Goal: Communication & Community: Share content

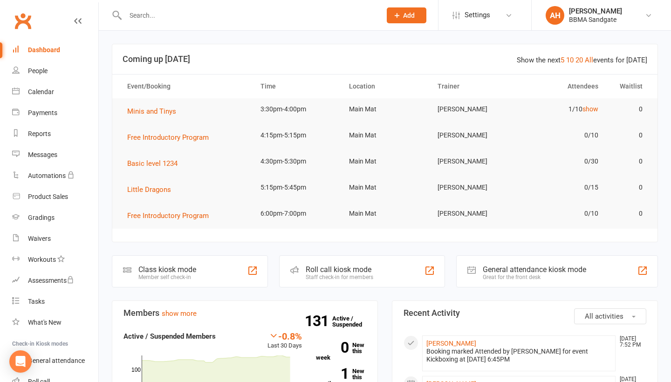
click at [187, 16] on input "text" at bounding box center [248, 15] width 252 height 13
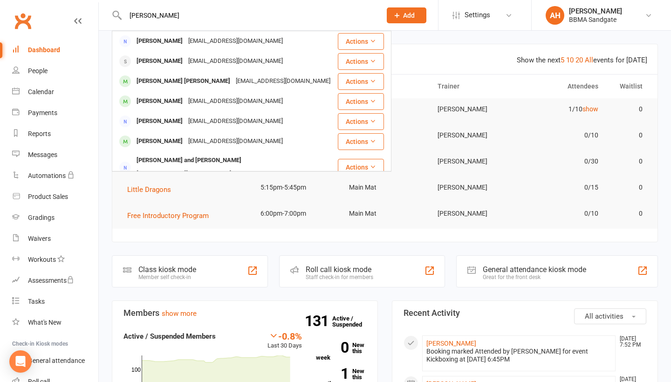
type input "[PERSON_NAME]"
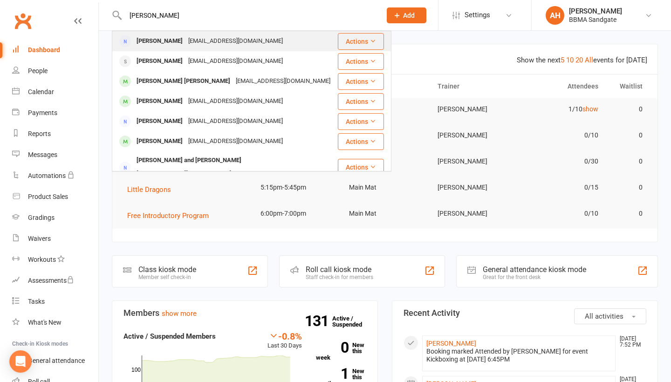
drag, startPoint x: 187, startPoint y: 16, endPoint x: 185, endPoint y: 41, distance: 25.2
click at [185, 41] on div "[PERSON_NAME]" at bounding box center [160, 41] width 52 height 14
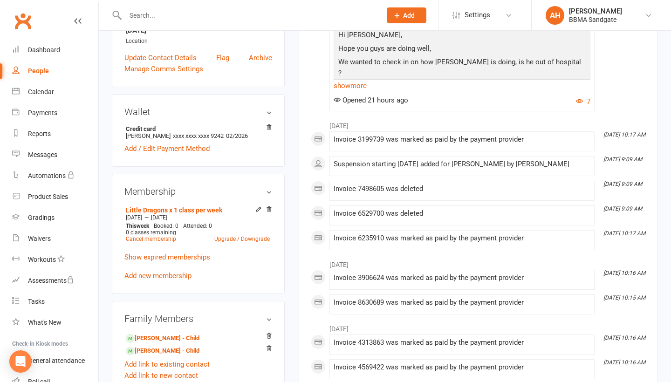
scroll to position [232, 0]
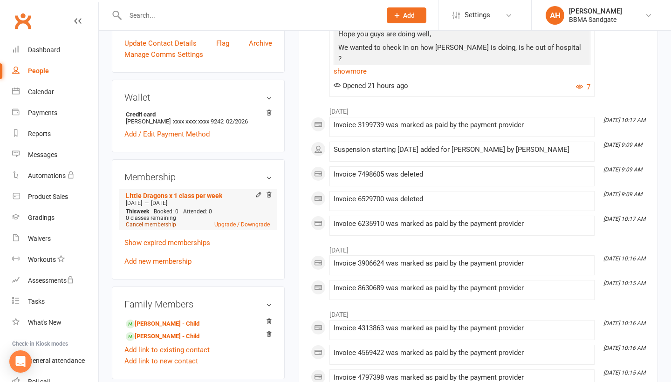
click at [154, 228] on link "Cancel membership" at bounding box center [151, 224] width 50 height 7
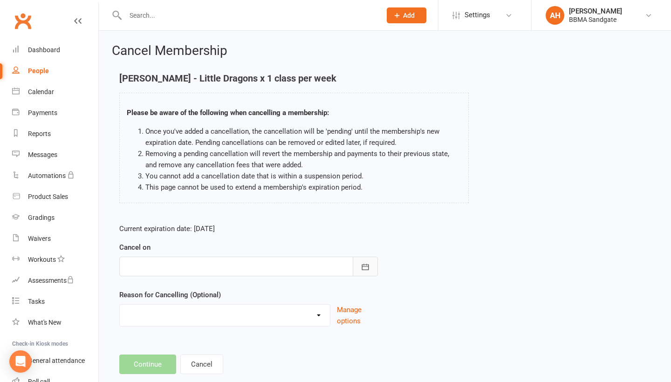
click at [368, 264] on button "button" at bounding box center [364, 267] width 25 height 20
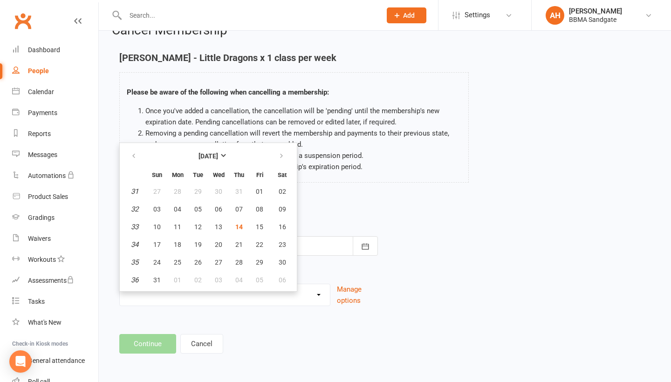
scroll to position [25, 0]
click at [284, 154] on icon "button" at bounding box center [281, 155] width 7 height 7
click at [259, 227] on span "17" at bounding box center [259, 226] width 7 height 7
type input "[DATE]"
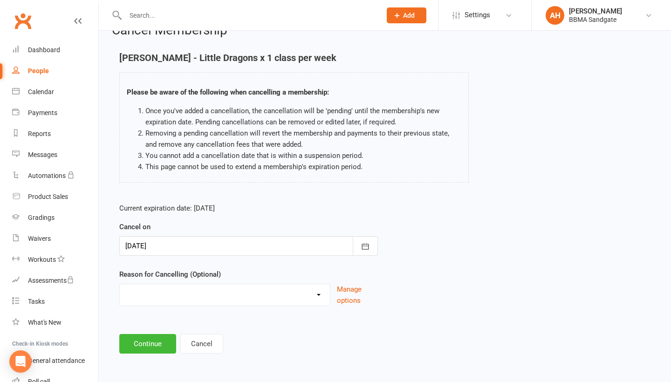
click at [237, 279] on div "Reason for Cancelling (Optional) Holiday Injury Other reason Manage options" at bounding box center [248, 287] width 258 height 37
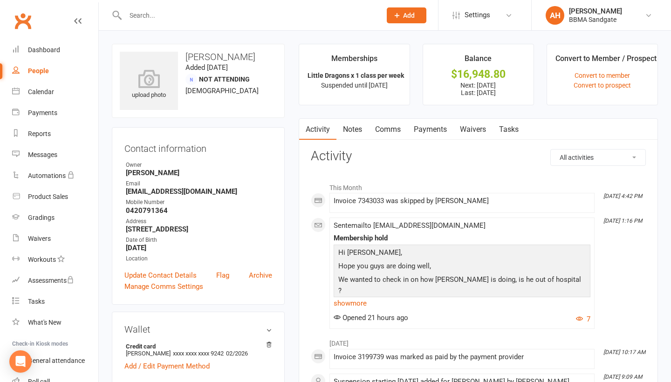
click at [439, 124] on link "Payments" at bounding box center [430, 129] width 46 height 21
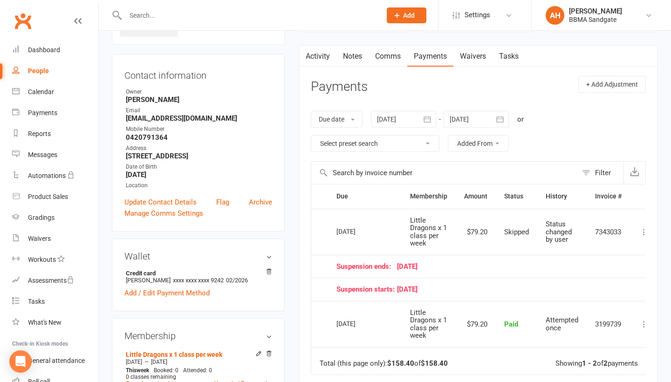
scroll to position [75, 0]
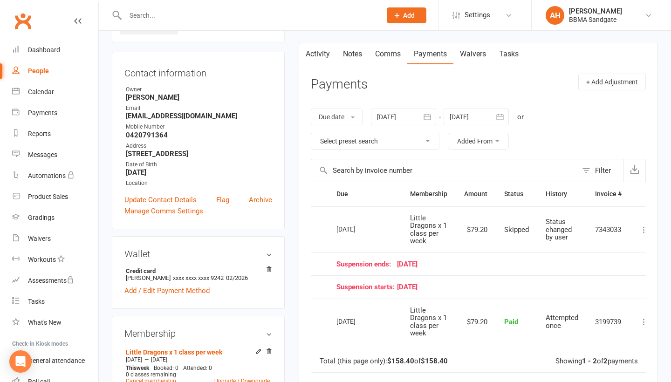
click at [501, 120] on icon "button" at bounding box center [499, 116] width 9 height 9
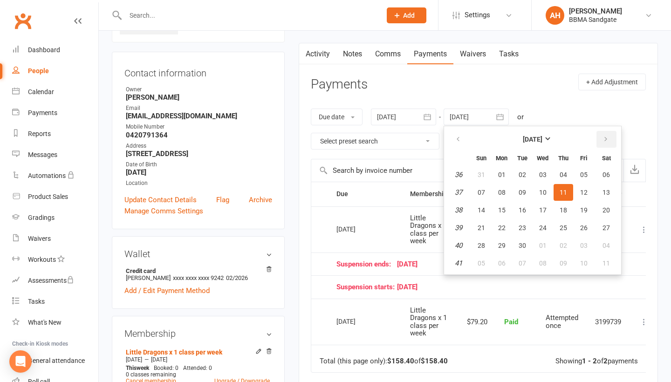
click at [614, 140] on button "button" at bounding box center [606, 139] width 20 height 17
click at [586, 236] on button "24" at bounding box center [584, 227] width 20 height 17
type input "[DATE]"
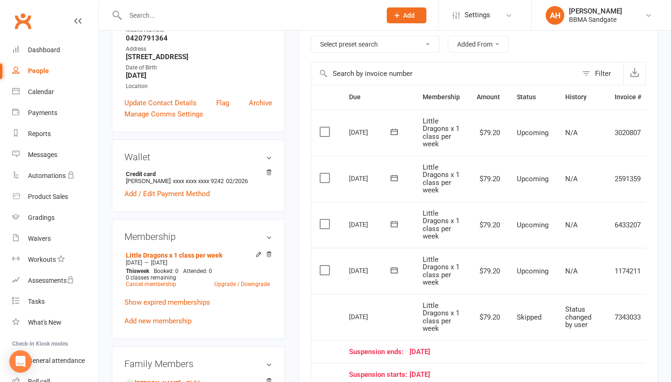
scroll to position [170, 0]
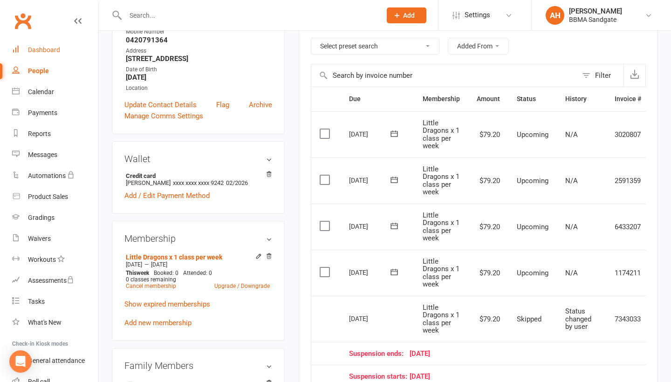
click at [65, 46] on link "Dashboard" at bounding box center [55, 50] width 86 height 21
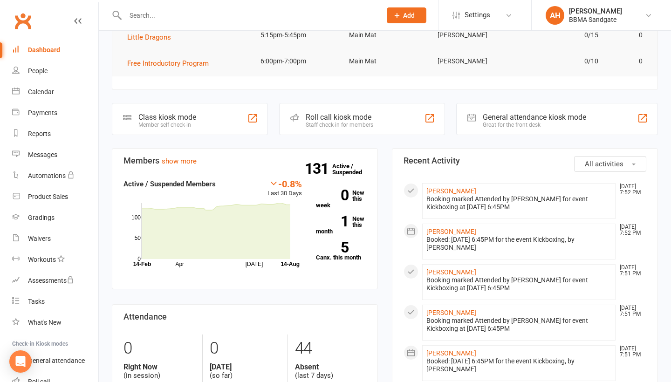
scroll to position [154, 0]
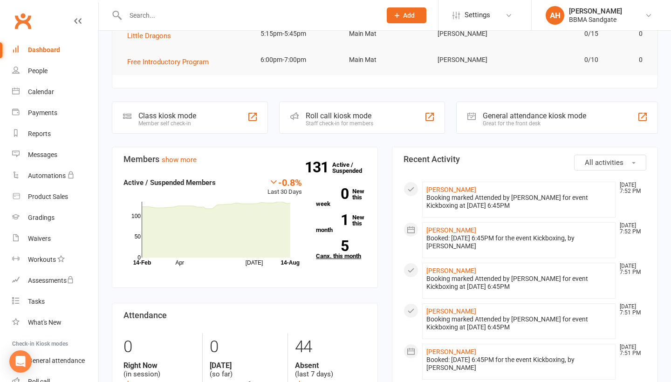
click at [333, 249] on strong "5" at bounding box center [332, 246] width 33 height 14
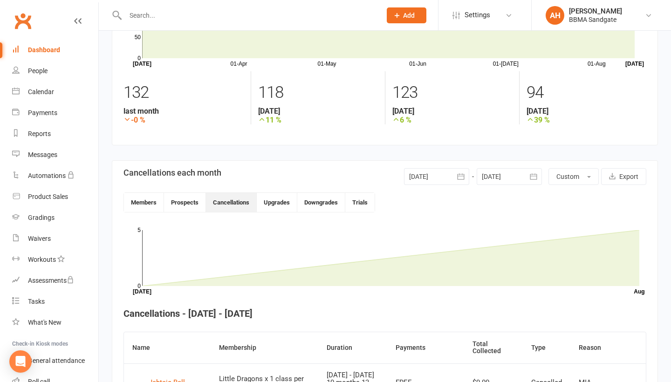
scroll to position [96, 0]
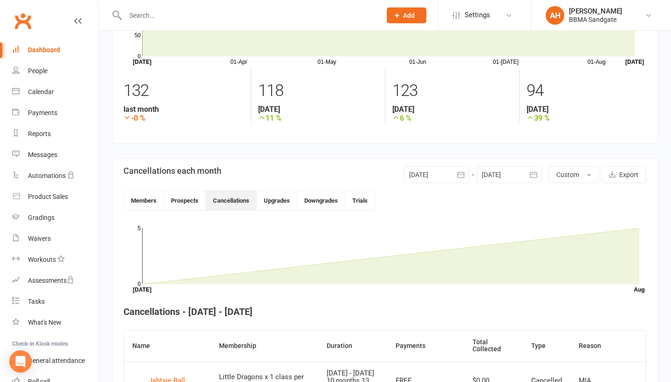
click at [465, 177] on icon "button" at bounding box center [460, 174] width 9 height 9
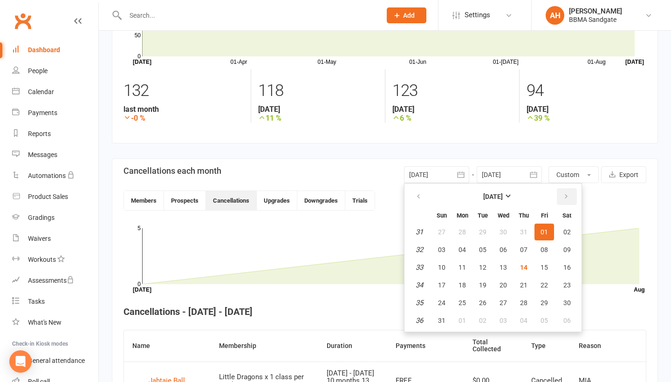
click at [560, 200] on button "button" at bounding box center [566, 196] width 20 height 17
click at [463, 234] on span "01" at bounding box center [461, 231] width 7 height 7
type input "[DATE]"
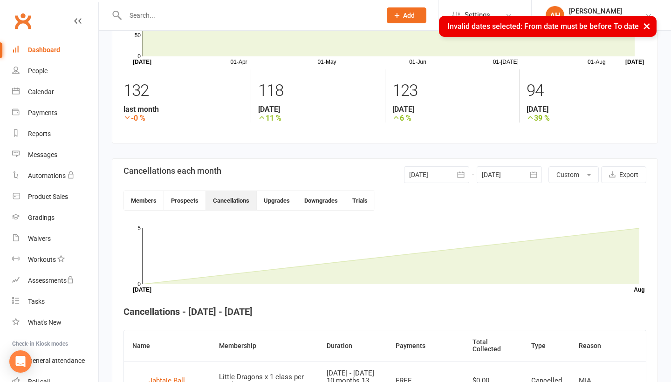
click at [532, 175] on icon "button" at bounding box center [532, 174] width 7 height 6
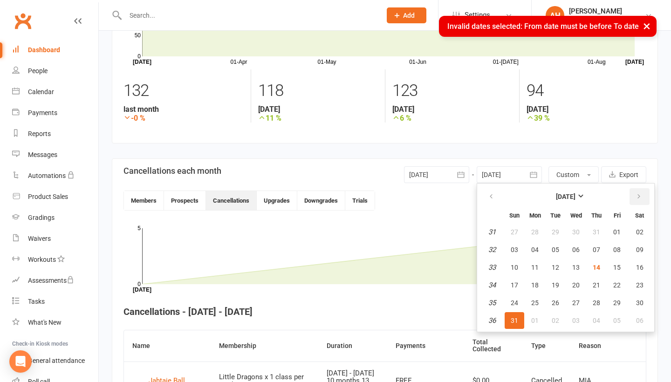
click at [640, 195] on button "button" at bounding box center [639, 196] width 20 height 17
click at [556, 304] on span "30" at bounding box center [554, 302] width 7 height 7
type input "[DATE]"
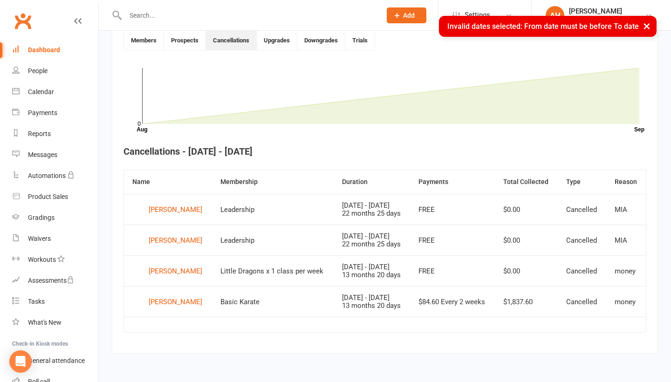
scroll to position [295, 0]
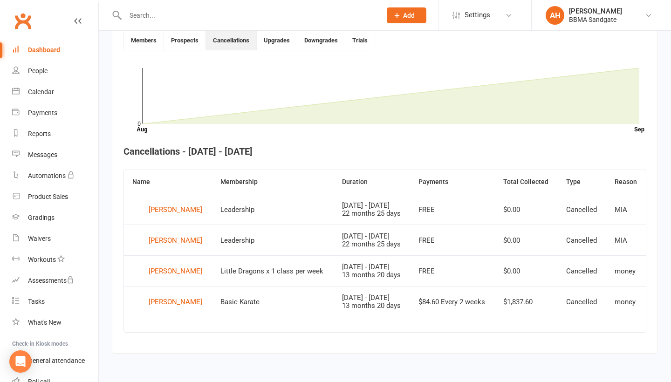
click at [158, 14] on input "text" at bounding box center [248, 15] width 252 height 13
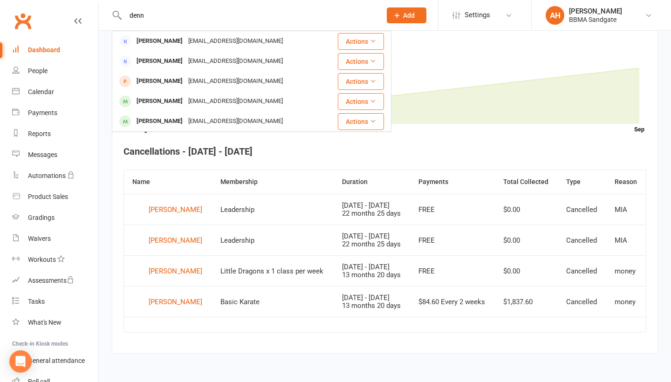
type input "denn"
click at [459, 146] on h4 "Cancellations - [DATE] - [DATE]" at bounding box center [384, 151] width 522 height 10
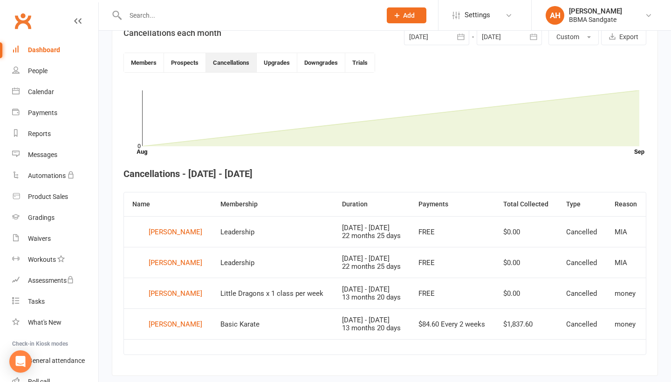
scroll to position [215, 0]
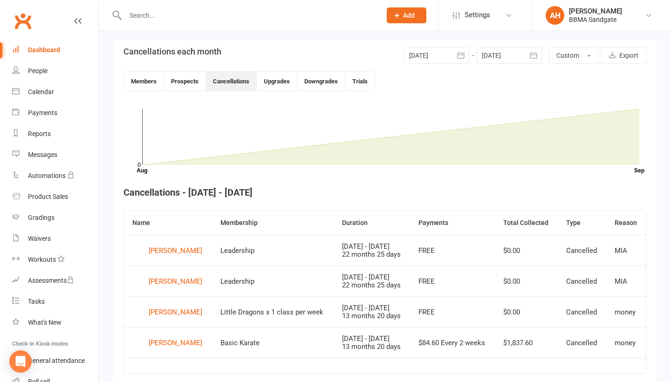
click at [453, 56] on button "button" at bounding box center [460, 55] width 17 height 17
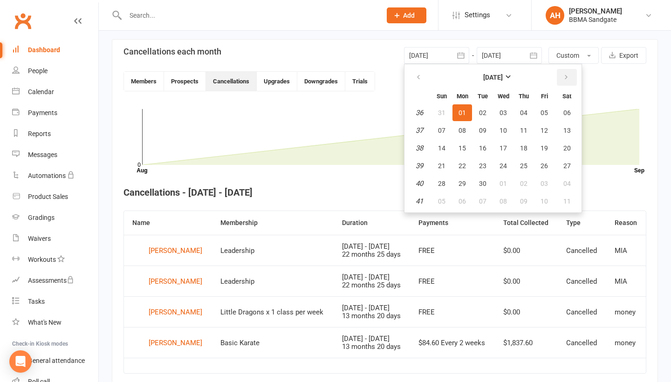
click at [569, 80] on button "button" at bounding box center [566, 77] width 20 height 17
click at [501, 116] on span "01" at bounding box center [502, 112] width 7 height 7
type input "[DATE]"
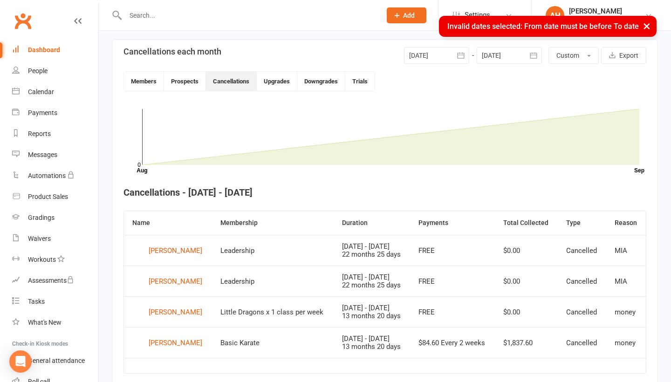
click at [531, 63] on button "button" at bounding box center [533, 55] width 17 height 17
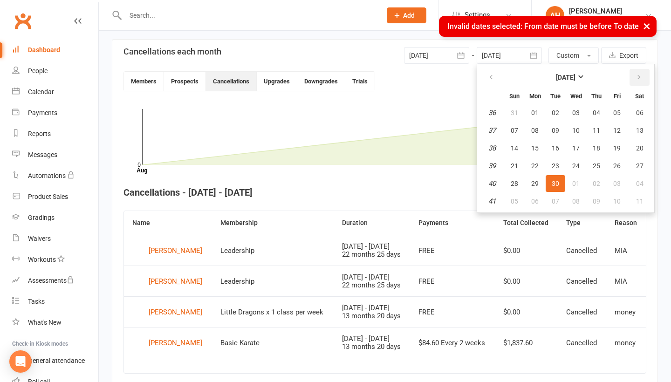
click at [641, 81] on icon "button" at bounding box center [638, 77] width 7 height 7
click at [623, 187] on button "31" at bounding box center [617, 183] width 20 height 17
type input "[DATE]"
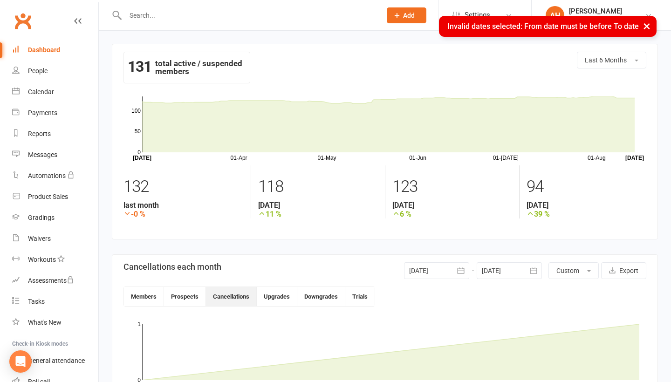
scroll to position [0, 0]
click at [77, 54] on link "Dashboard" at bounding box center [55, 50] width 86 height 21
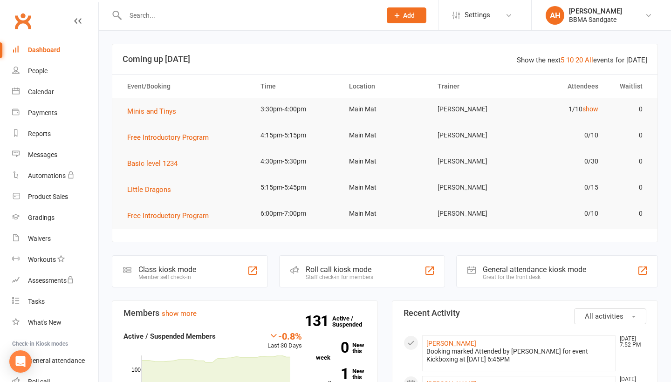
click at [147, 18] on input "text" at bounding box center [248, 15] width 252 height 13
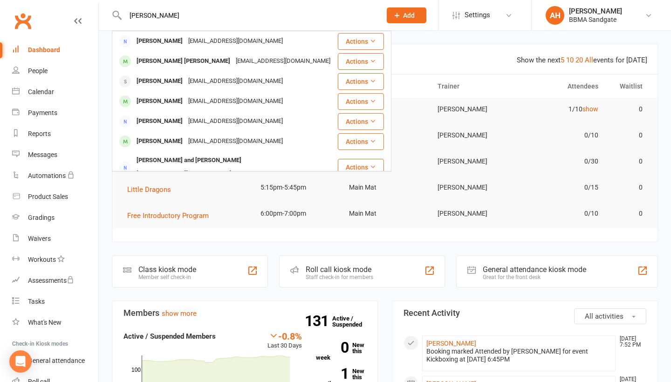
type input "[PERSON_NAME]"
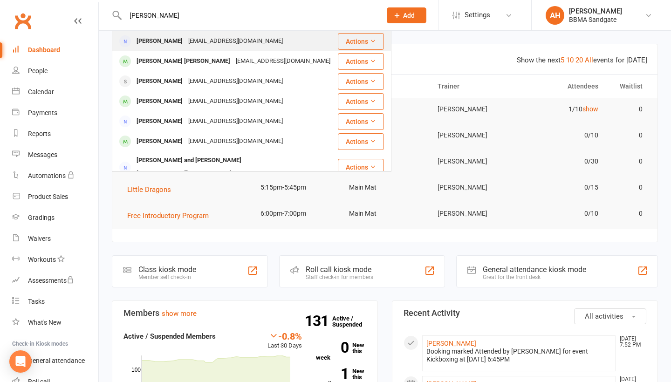
drag, startPoint x: 149, startPoint y: 31, endPoint x: 156, endPoint y: 43, distance: 14.2
click at [156, 43] on div "[PERSON_NAME]" at bounding box center [160, 41] width 52 height 14
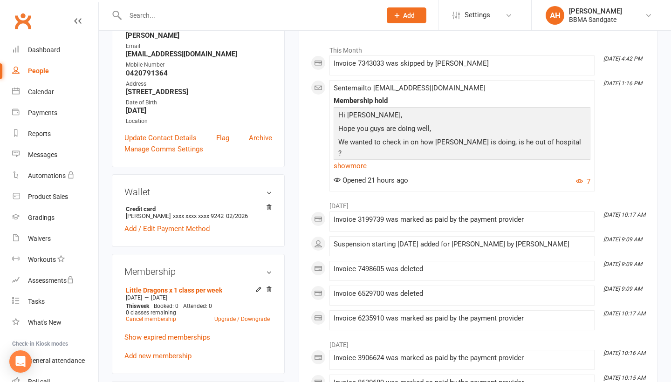
scroll to position [143, 0]
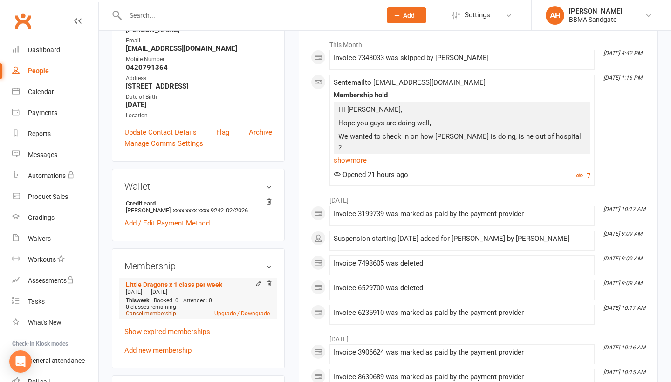
click at [154, 317] on link "Cancel membership" at bounding box center [151, 313] width 50 height 7
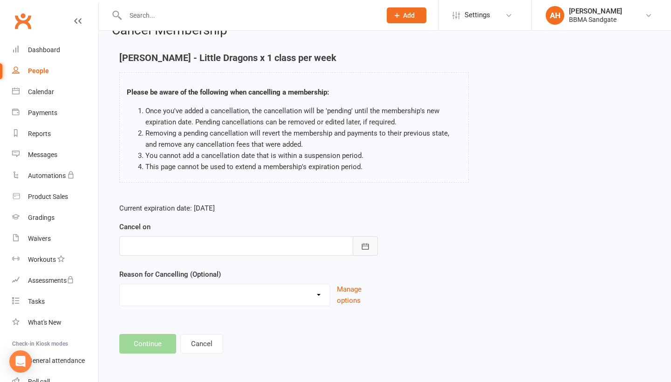
scroll to position [25, 0]
click at [366, 243] on icon "button" at bounding box center [364, 246] width 9 height 9
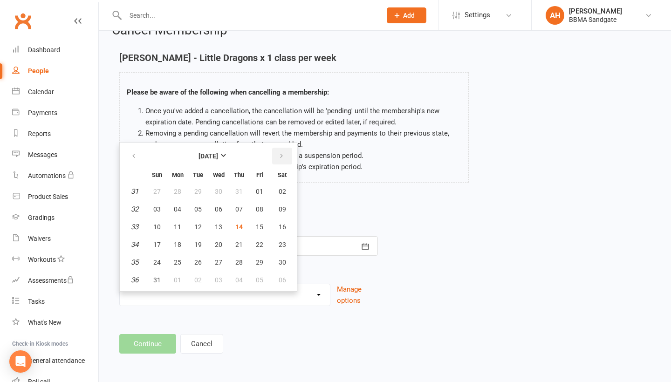
click at [278, 155] on icon "button" at bounding box center [281, 155] width 7 height 7
click at [259, 207] on span "10" at bounding box center [259, 208] width 7 height 7
type input "[DATE]"
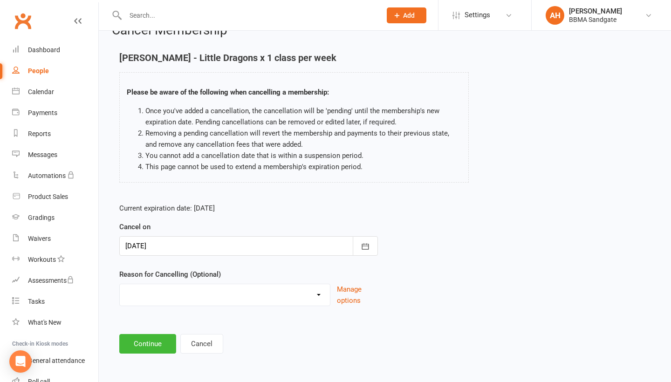
select select "1"
click at [148, 346] on button "Continue" at bounding box center [147, 344] width 57 height 20
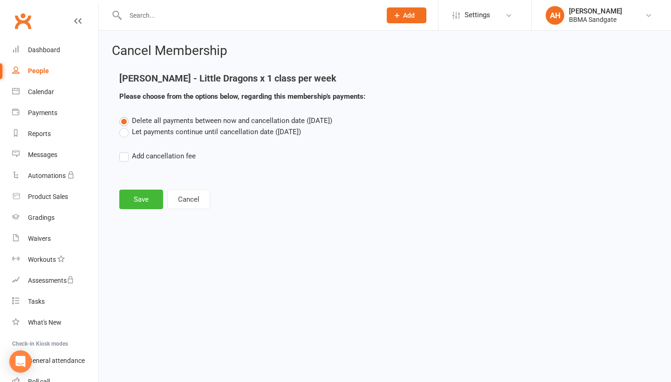
scroll to position [0, 0]
click at [144, 132] on label "Let payments continue until cancellation date ([DATE])" at bounding box center [210, 131] width 182 height 11
click at [125, 126] on input "Let payments continue until cancellation date ([DATE])" at bounding box center [122, 126] width 6 height 0
click at [144, 194] on button "Save" at bounding box center [141, 200] width 44 height 20
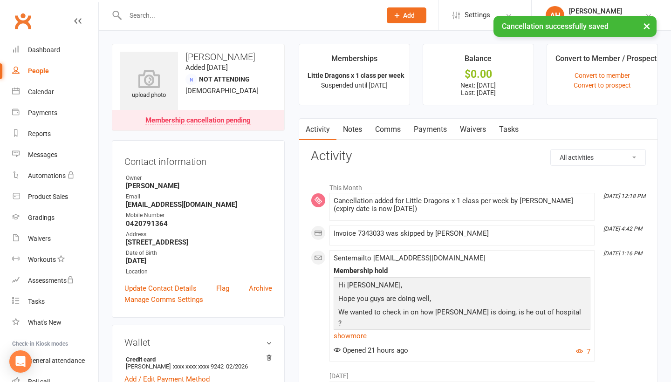
click at [432, 134] on link "Payments" at bounding box center [430, 129] width 46 height 21
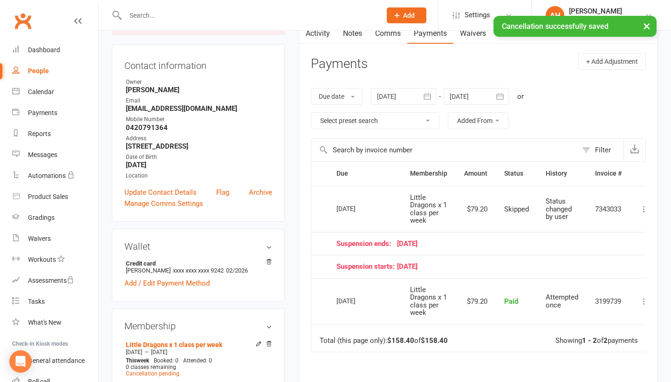
scroll to position [100, 0]
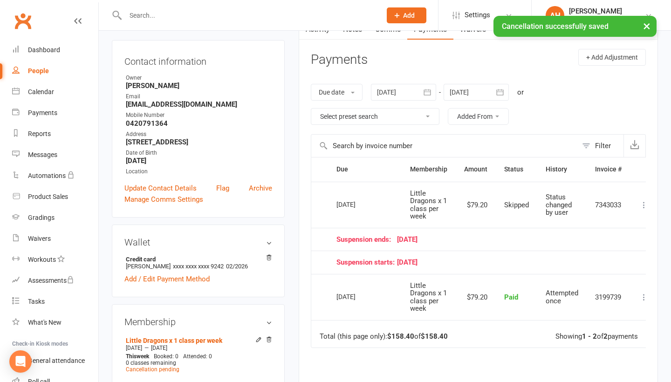
click at [501, 95] on icon "button" at bounding box center [499, 92] width 9 height 9
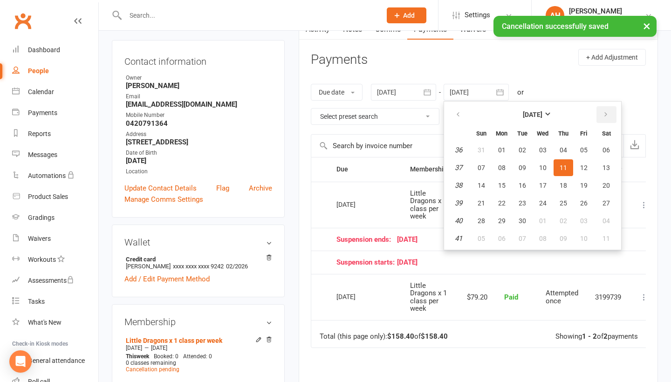
click at [608, 117] on icon "button" at bounding box center [605, 114] width 7 height 7
click at [587, 197] on button "24" at bounding box center [584, 203] width 20 height 17
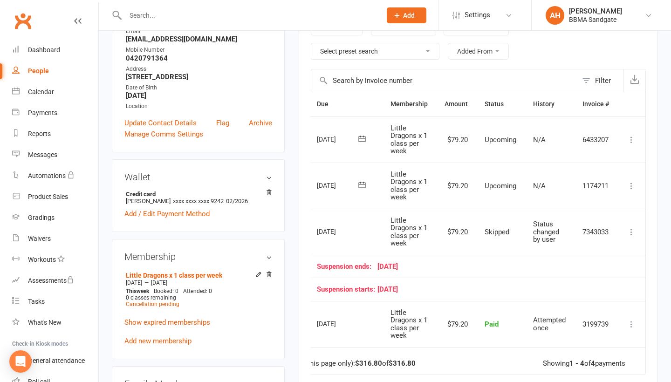
scroll to position [0, 33]
click at [633, 187] on icon at bounding box center [630, 185] width 9 height 9
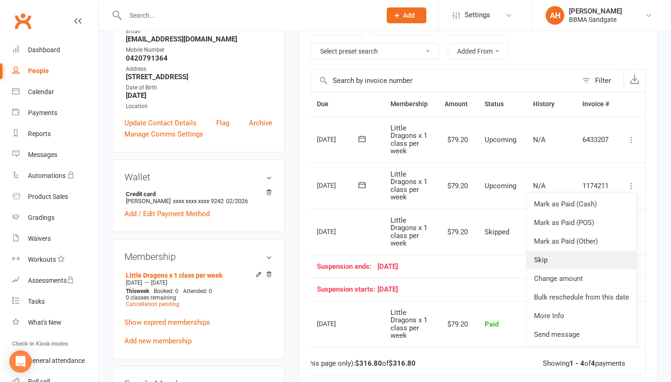
click at [593, 258] on link "Skip" at bounding box center [581, 260] width 110 height 19
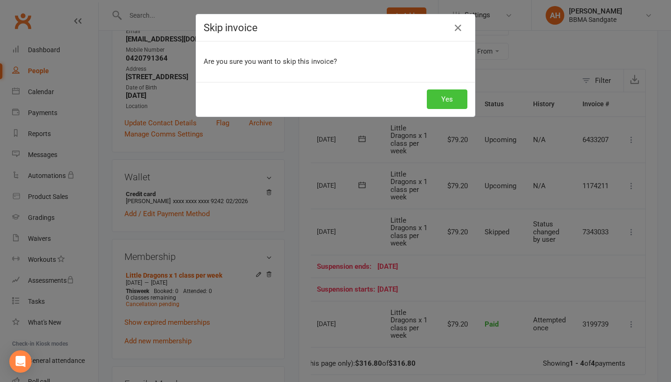
click at [440, 97] on button "Yes" at bounding box center [447, 99] width 41 height 20
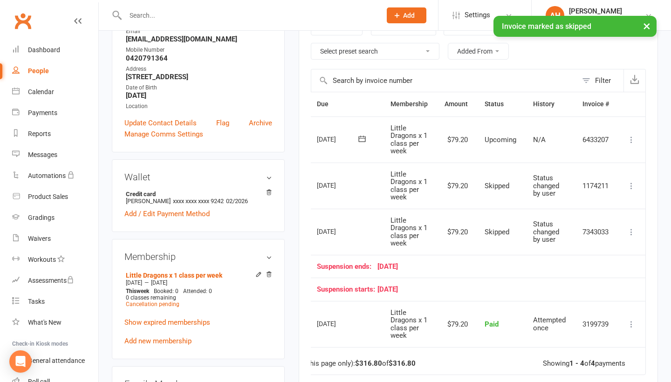
click at [629, 140] on icon at bounding box center [630, 139] width 9 height 9
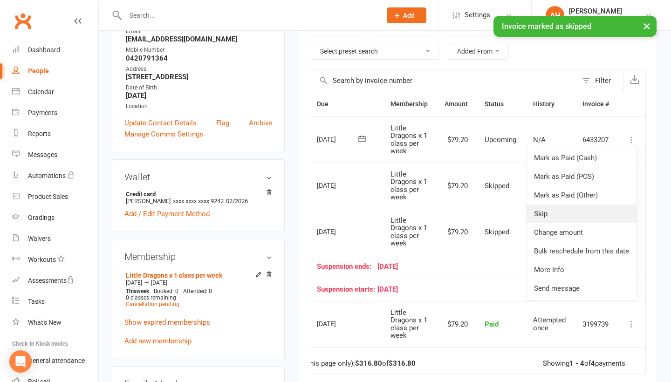
click at [563, 221] on link "Skip" at bounding box center [581, 213] width 110 height 19
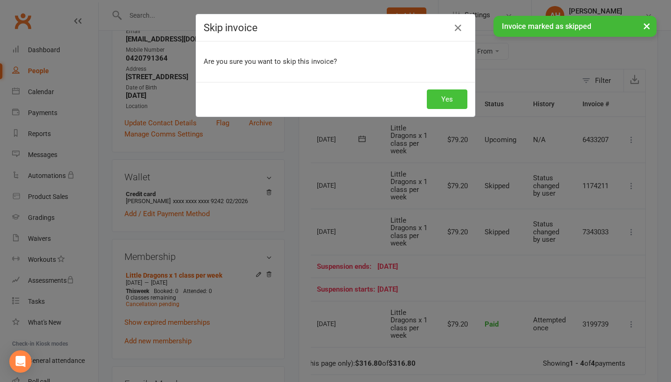
click at [457, 103] on button "Yes" at bounding box center [447, 99] width 41 height 20
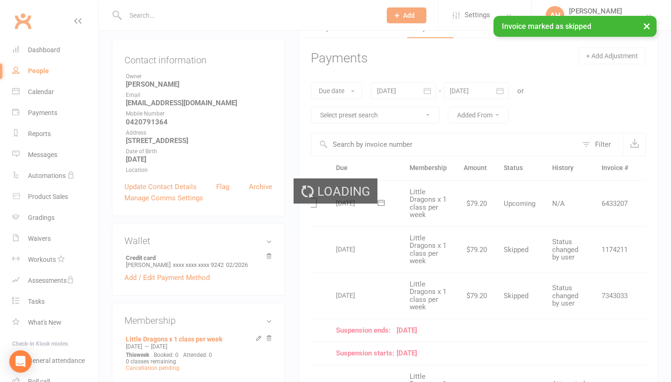
scroll to position [86, 0]
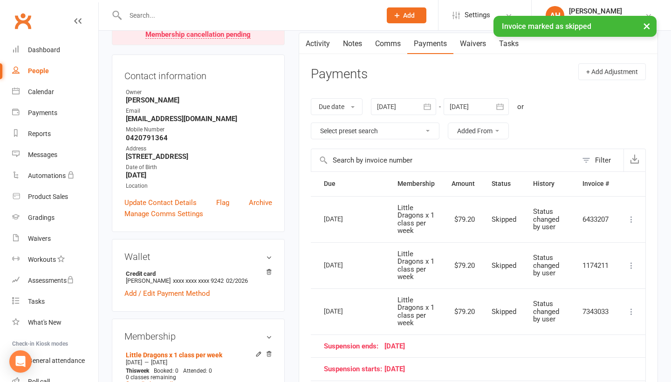
click at [505, 113] on button "button" at bounding box center [500, 106] width 17 height 17
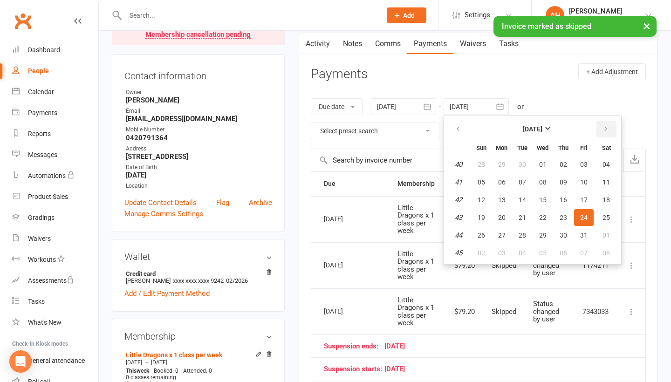
click at [607, 128] on icon "button" at bounding box center [605, 128] width 7 height 7
click at [567, 221] on span "20" at bounding box center [562, 217] width 7 height 7
type input "[DATE]"
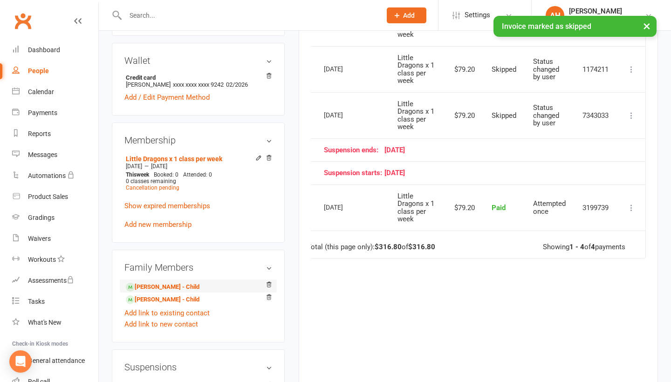
scroll to position [298, 0]
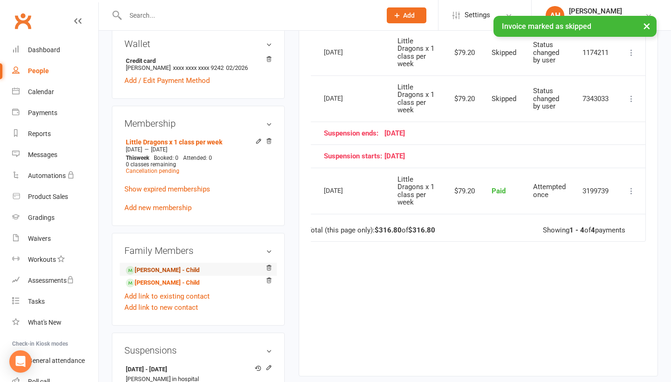
click at [178, 275] on link "[PERSON_NAME] - Child" at bounding box center [163, 270] width 74 height 10
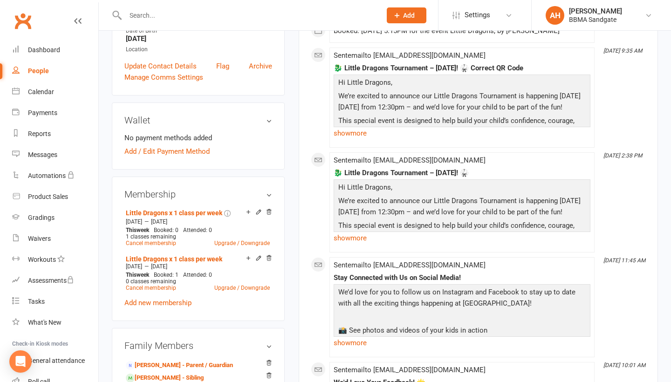
scroll to position [211, 0]
click at [270, 258] on icon at bounding box center [268, 257] width 7 height 7
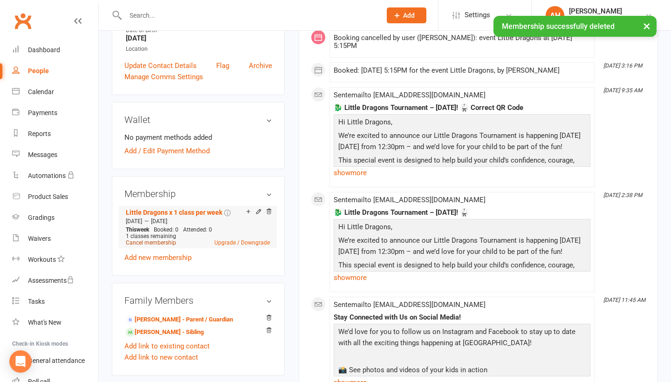
click at [162, 245] on link "Cancel membership" at bounding box center [151, 242] width 50 height 7
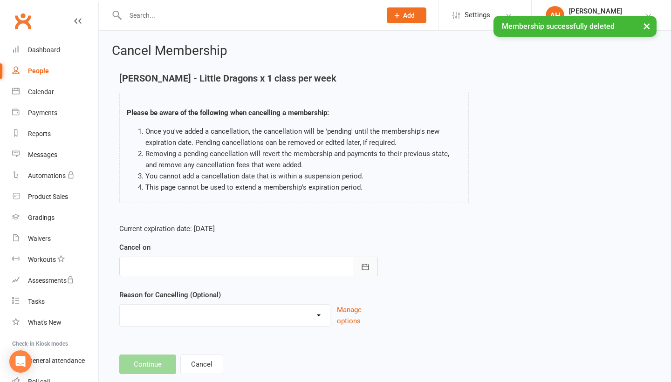
click at [367, 262] on button "button" at bounding box center [364, 267] width 25 height 20
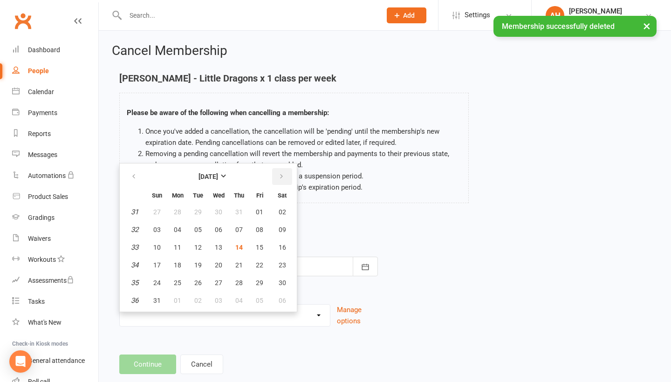
click at [280, 180] on icon "button" at bounding box center [281, 176] width 7 height 7
click at [283, 184] on button "button" at bounding box center [282, 176] width 20 height 17
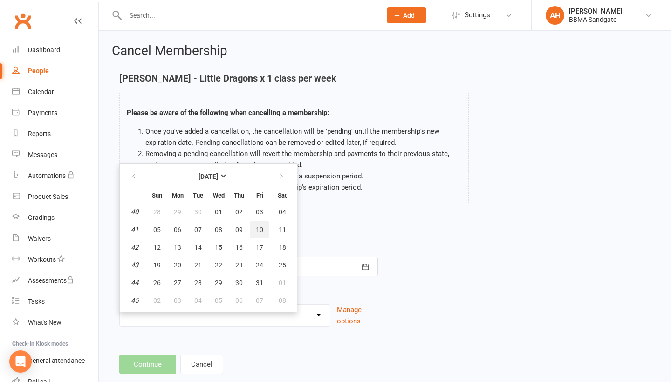
click at [261, 233] on span "10" at bounding box center [259, 229] width 7 height 7
type input "[DATE]"
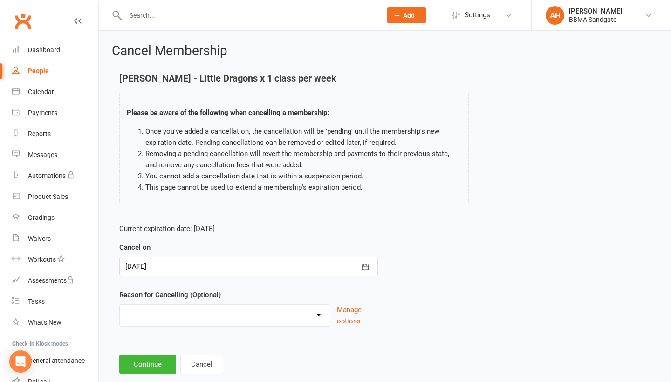
select select "1"
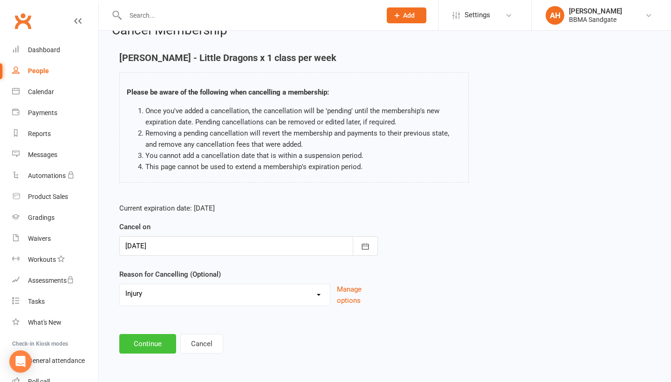
scroll to position [25, 0]
click at [141, 342] on button "Continue" at bounding box center [147, 344] width 57 height 20
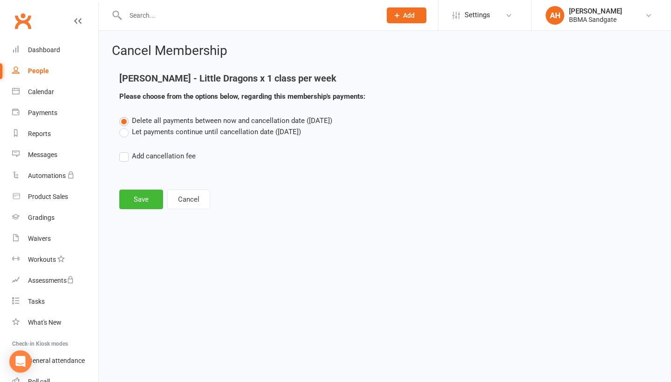
click at [136, 136] on label "Let payments continue until cancellation date ([DATE])" at bounding box center [210, 131] width 182 height 11
click at [125, 126] on input "Let payments continue until cancellation date ([DATE])" at bounding box center [122, 126] width 6 height 0
click at [138, 196] on button "Save" at bounding box center [141, 200] width 44 height 20
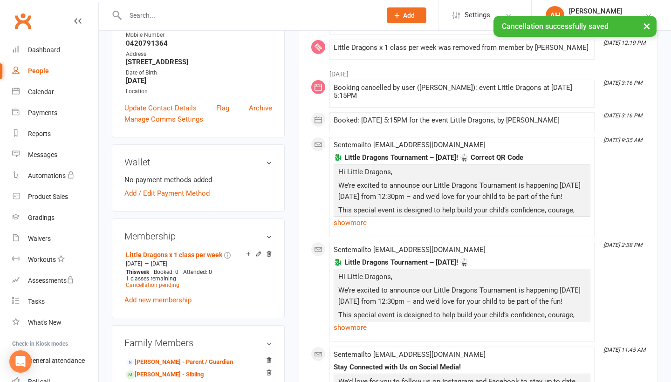
scroll to position [207, 0]
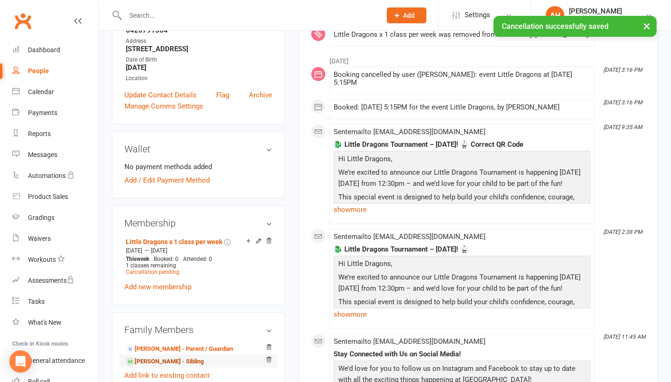
click at [159, 363] on link "[PERSON_NAME] - Sibling" at bounding box center [165, 362] width 78 height 10
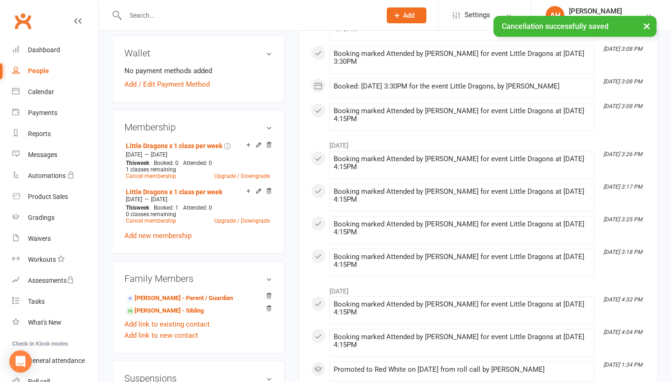
scroll to position [294, 0]
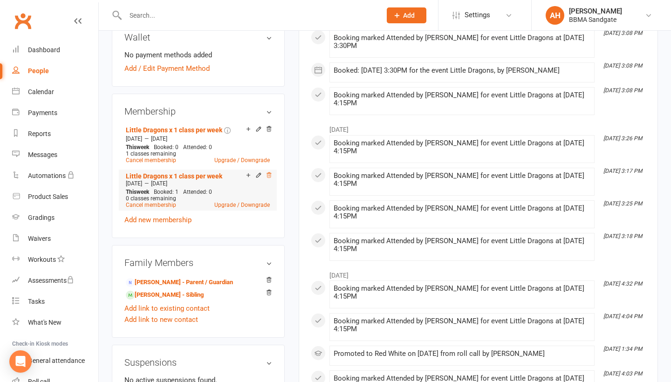
click at [271, 177] on icon at bounding box center [268, 174] width 5 height 5
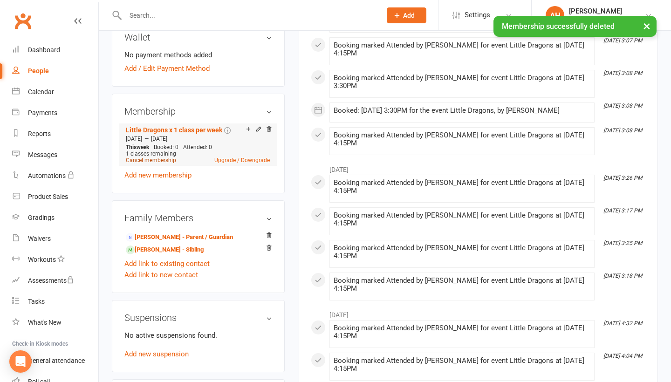
click at [166, 163] on link "Cancel membership" at bounding box center [151, 160] width 50 height 7
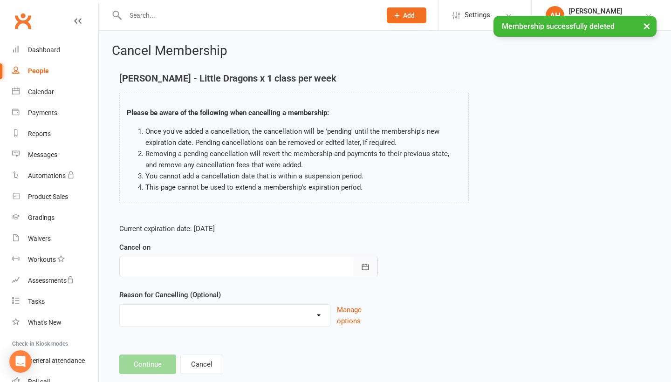
click at [360, 259] on button "button" at bounding box center [364, 267] width 25 height 20
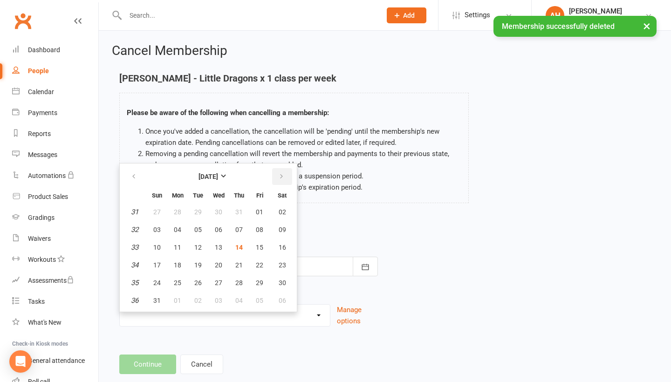
click at [281, 170] on button "button" at bounding box center [282, 176] width 20 height 17
click at [283, 185] on button "button" at bounding box center [282, 176] width 20 height 17
click at [260, 238] on button "10" at bounding box center [260, 229] width 20 height 17
type input "[DATE]"
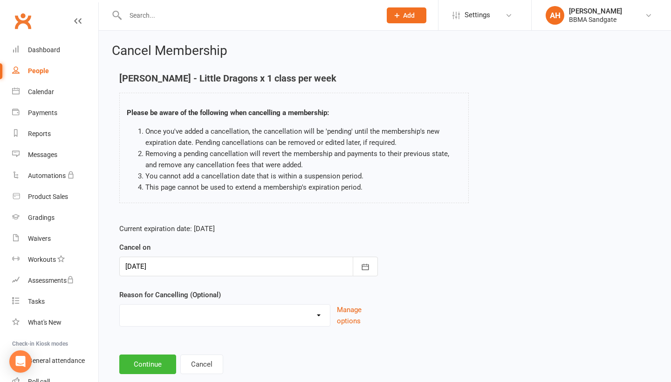
select select "1"
click at [149, 367] on button "Continue" at bounding box center [147, 364] width 57 height 20
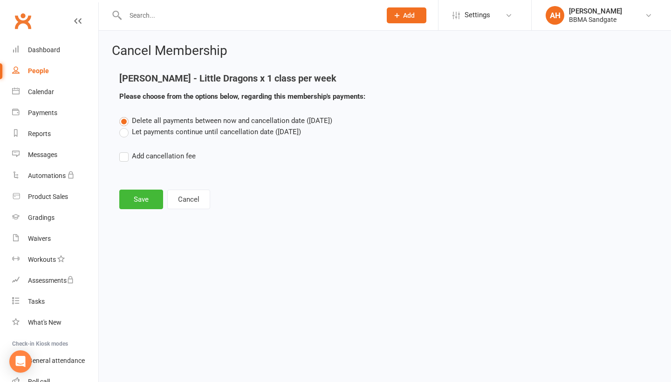
click at [142, 135] on label "Let payments continue until cancellation date ([DATE])" at bounding box center [210, 131] width 182 height 11
click at [125, 126] on input "Let payments continue until cancellation date ([DATE])" at bounding box center [122, 126] width 6 height 0
click at [140, 203] on button "Save" at bounding box center [141, 200] width 44 height 20
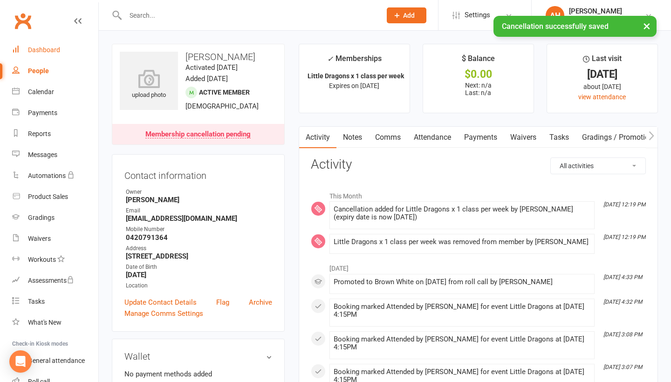
click at [44, 51] on div "Dashboard" at bounding box center [44, 49] width 32 height 7
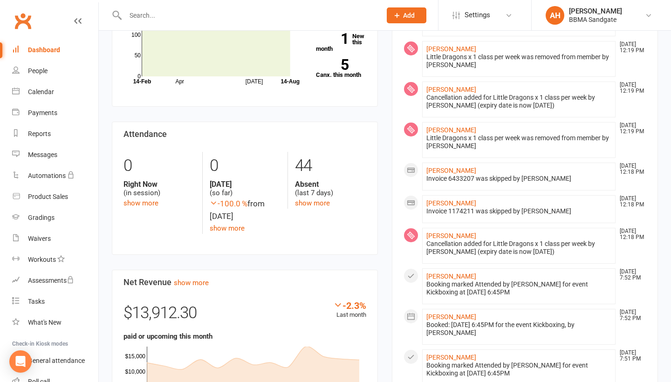
scroll to position [335, 0]
click at [301, 204] on link "show more" at bounding box center [312, 203] width 35 height 8
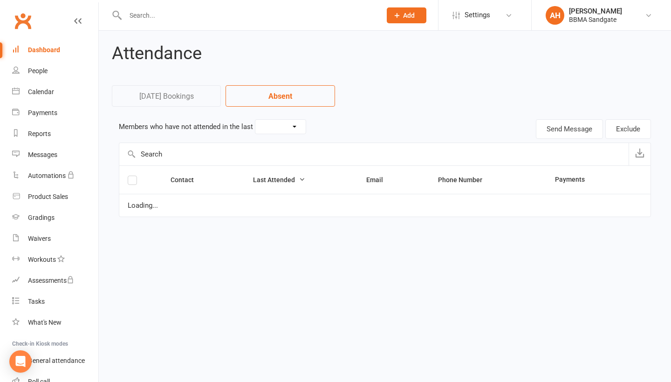
select select "7"
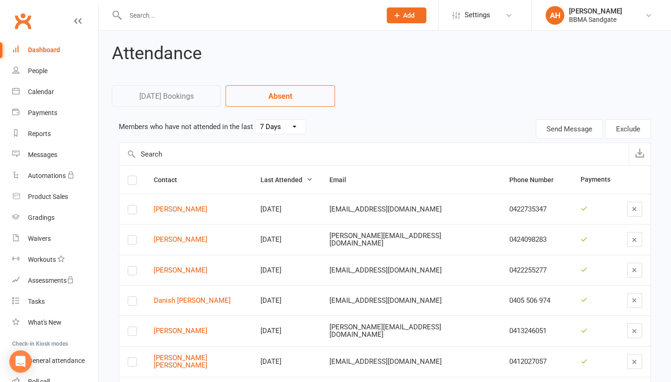
click at [75, 52] on link "Dashboard" at bounding box center [55, 50] width 86 height 21
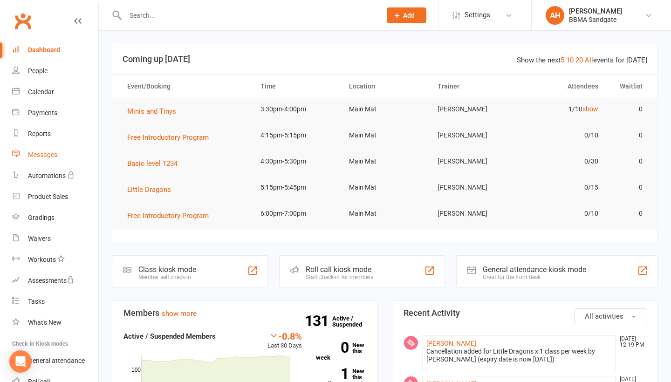
click at [77, 156] on link "Messages" at bounding box center [55, 154] width 86 height 21
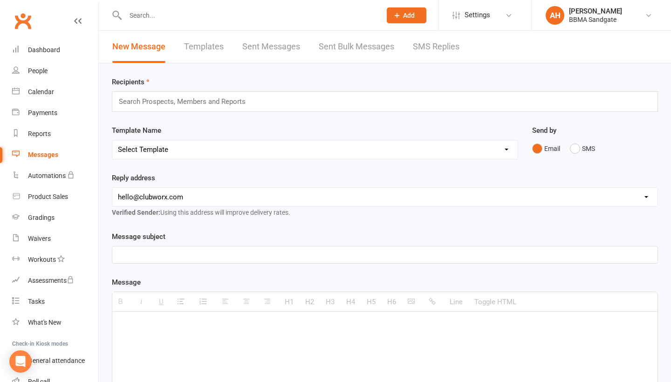
click at [427, 48] on link "SMS Replies" at bounding box center [436, 47] width 47 height 32
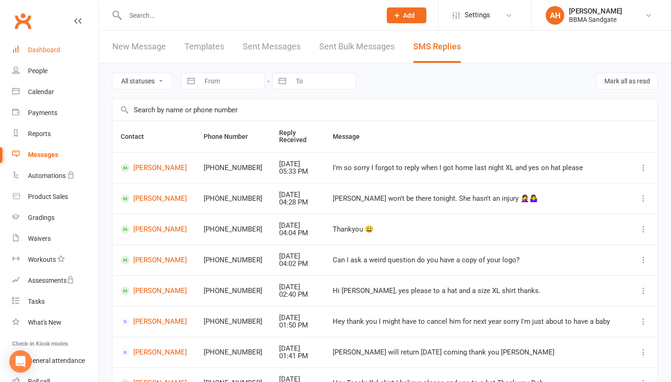
click at [52, 52] on div "Dashboard" at bounding box center [44, 49] width 32 height 7
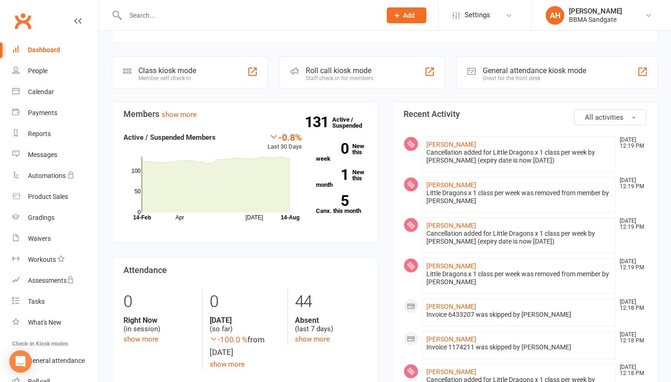
scroll to position [199, 0]
click at [149, 18] on input "text" at bounding box center [248, 15] width 252 height 13
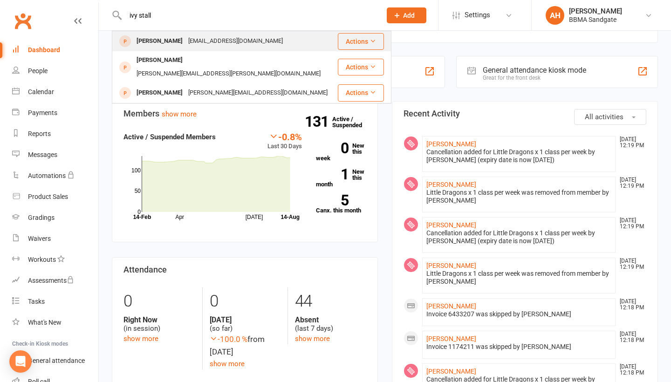
type input "ivy stall"
click at [185, 34] on div "[EMAIL_ADDRESS][DOMAIN_NAME]" at bounding box center [235, 41] width 100 height 14
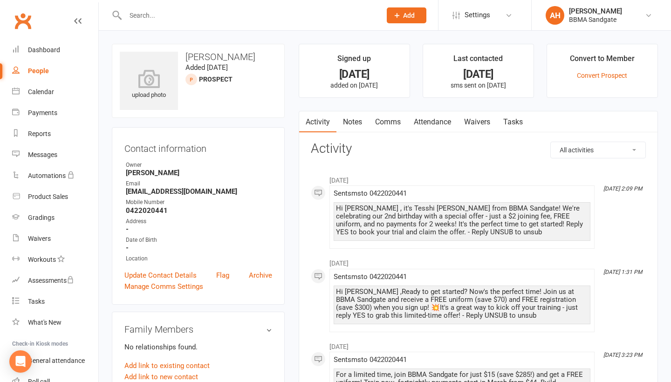
click at [383, 125] on link "Comms" at bounding box center [387, 121] width 39 height 21
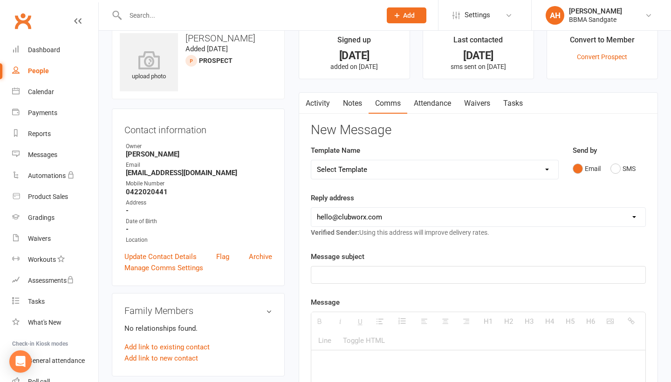
scroll to position [20, 0]
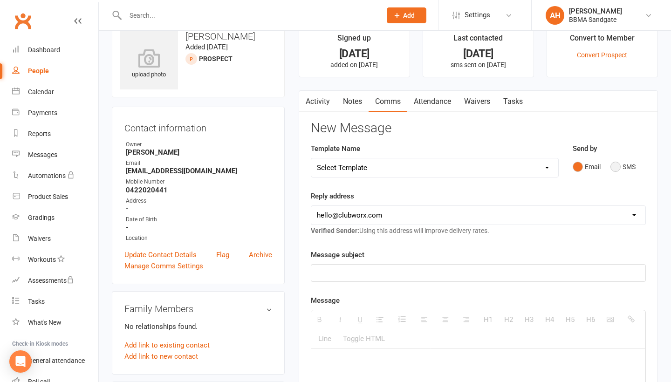
click at [617, 169] on button "SMS" at bounding box center [622, 167] width 25 height 18
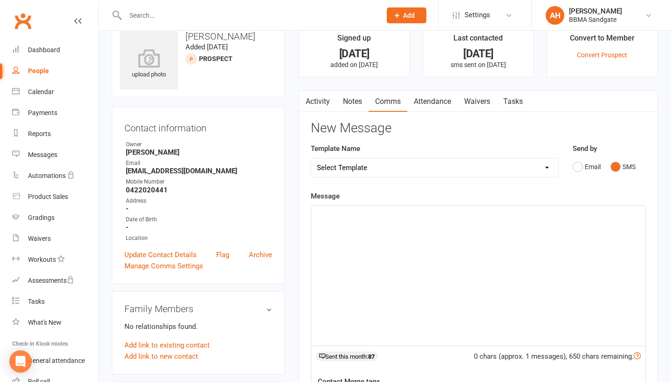
click at [497, 246] on div at bounding box center [478, 276] width 334 height 140
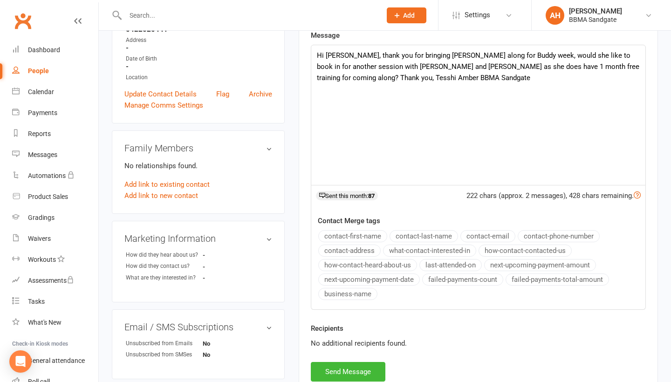
scroll to position [199, 0]
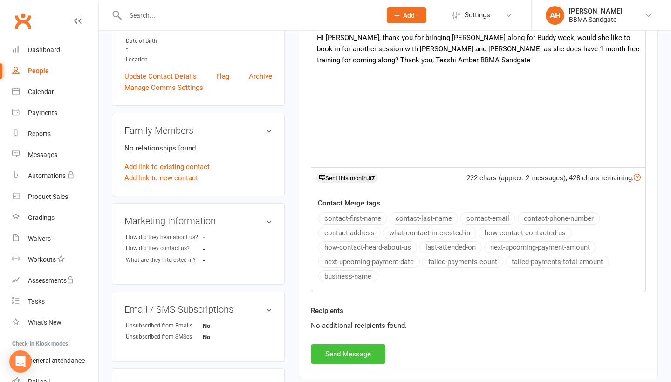
click at [350, 348] on button "Send Message" at bounding box center [348, 354] width 75 height 20
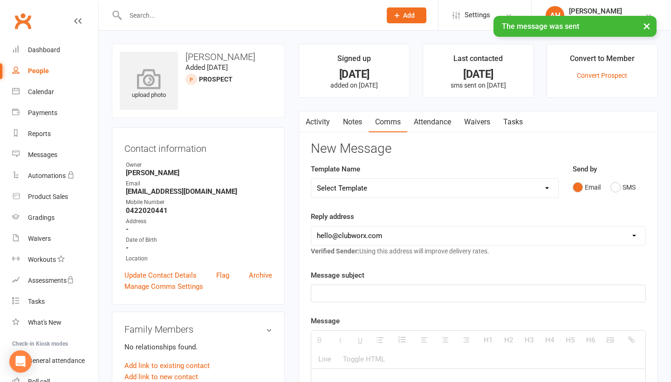
scroll to position [0, 0]
click at [80, 50] on link "Dashboard" at bounding box center [55, 50] width 86 height 21
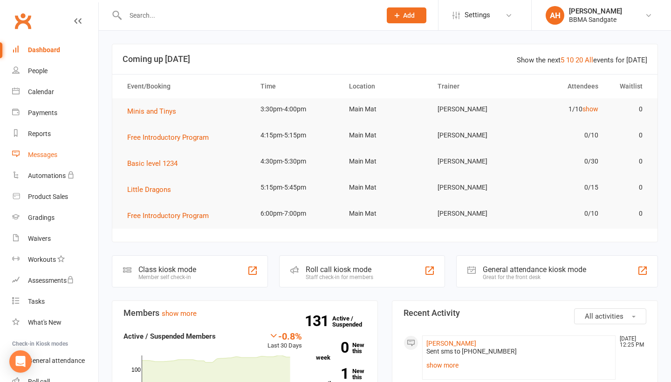
click at [88, 148] on link "Messages" at bounding box center [55, 154] width 86 height 21
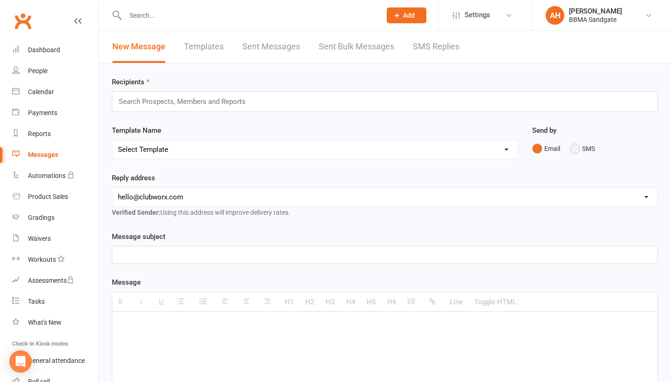
click at [580, 152] on button "SMS" at bounding box center [581, 149] width 25 height 18
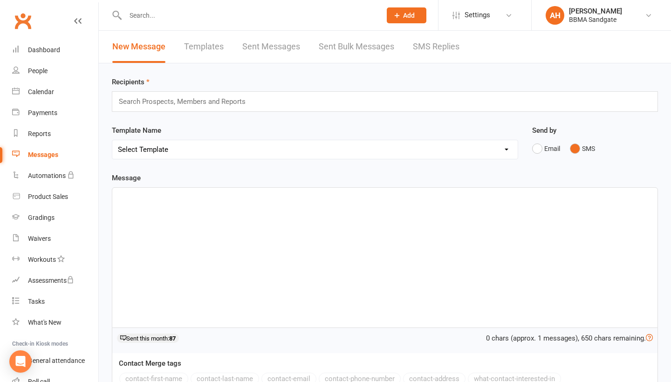
click at [242, 106] on input "text" at bounding box center [186, 101] width 137 height 12
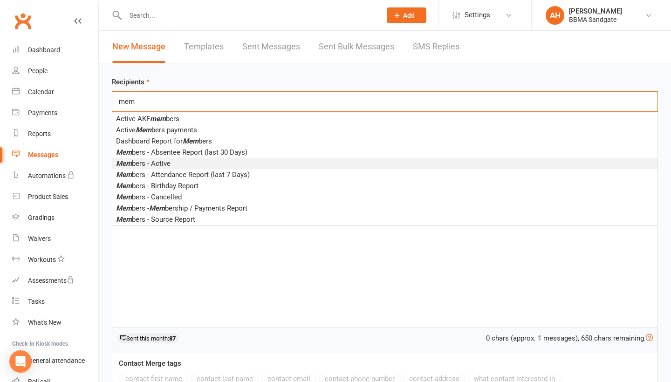
type input "mem"
click at [182, 163] on li "Mem bers - Active" at bounding box center [384, 163] width 545 height 11
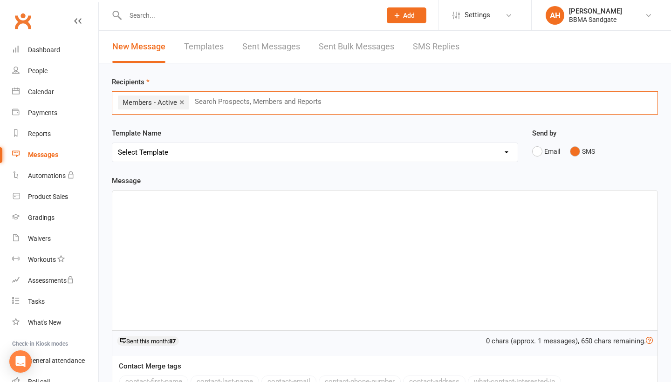
click at [182, 234] on div at bounding box center [384, 260] width 545 height 140
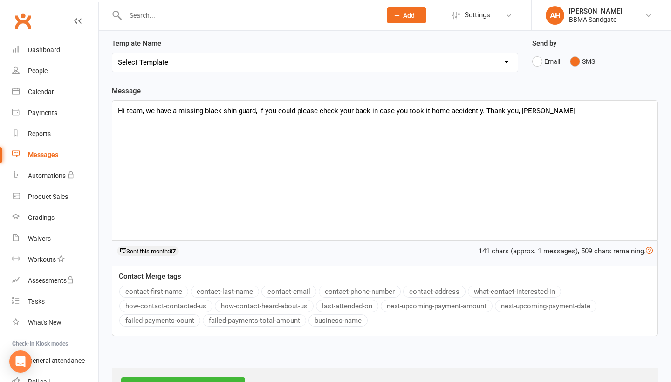
scroll to position [95, 0]
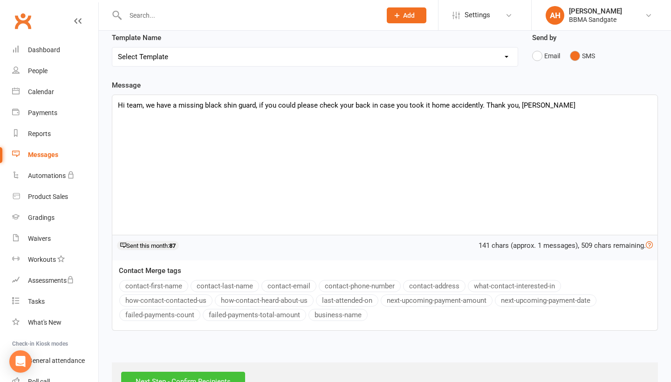
click at [208, 378] on input "Next Step - Confirm Recipients" at bounding box center [183, 382] width 124 height 20
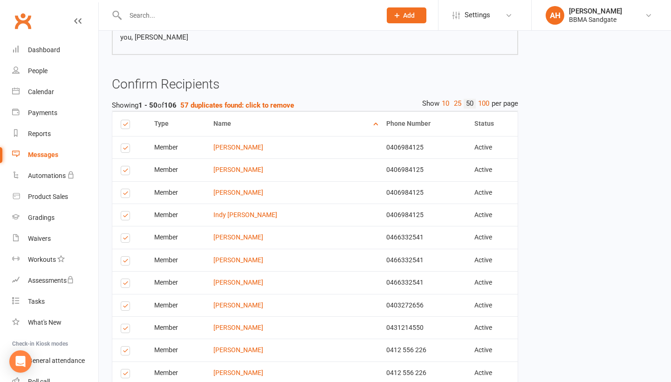
scroll to position [135, 0]
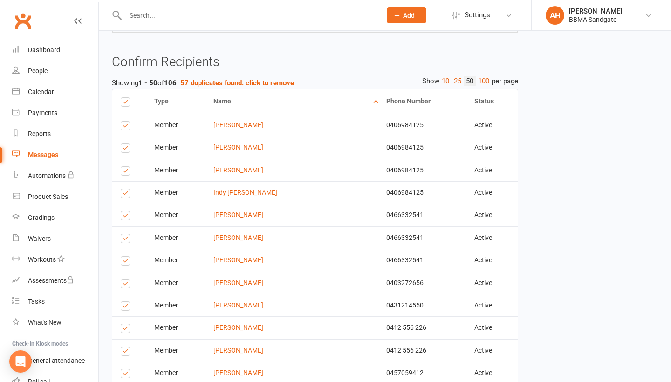
click at [126, 149] on label at bounding box center [127, 149] width 13 height 0
click at [126, 144] on input "checkbox" at bounding box center [124, 144] width 6 height 0
click at [125, 172] on label at bounding box center [127, 172] width 13 height 0
click at [125, 167] on input "checkbox" at bounding box center [124, 167] width 6 height 0
click at [124, 195] on label at bounding box center [127, 195] width 13 height 0
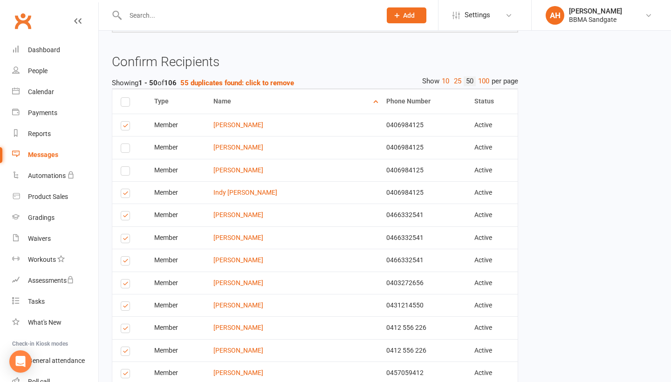
click at [124, 189] on input "checkbox" at bounding box center [124, 189] width 6 height 0
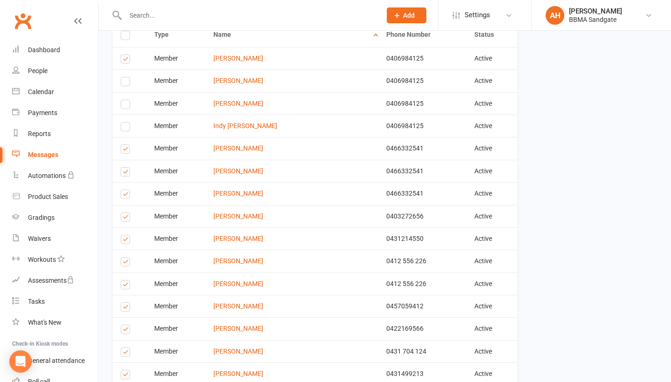
scroll to position [202, 0]
click at [125, 172] on label at bounding box center [127, 172] width 13 height 0
click at [125, 167] on input "checkbox" at bounding box center [124, 167] width 6 height 0
click at [125, 195] on label at bounding box center [127, 195] width 13 height 0
click at [125, 189] on input "checkbox" at bounding box center [124, 189] width 6 height 0
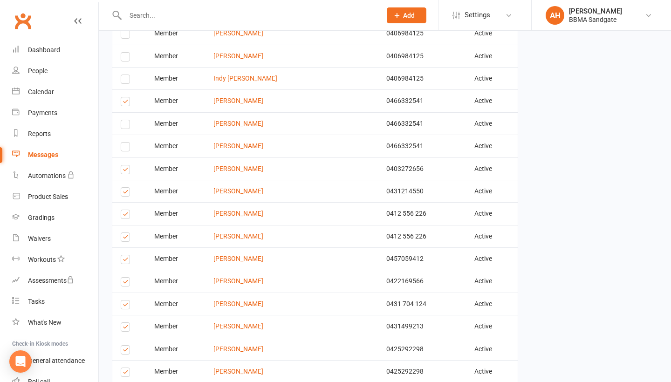
scroll to position [259, 0]
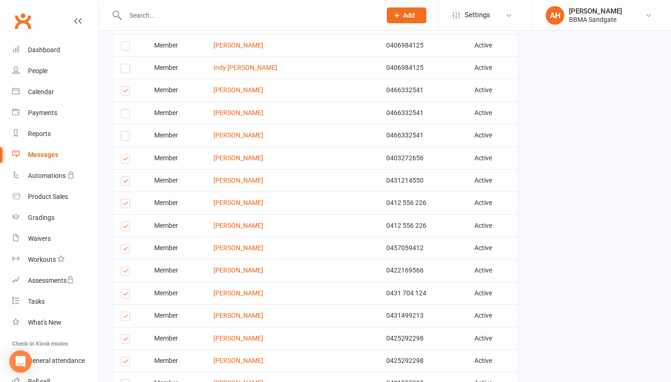
click at [122, 160] on label at bounding box center [127, 160] width 13 height 0
click at [122, 155] on input "checkbox" at bounding box center [124, 155] width 6 height 0
click at [125, 183] on label at bounding box center [127, 183] width 13 height 0
click at [125, 177] on input "checkbox" at bounding box center [124, 177] width 6 height 0
click at [125, 200] on td "Select this" at bounding box center [129, 202] width 34 height 22
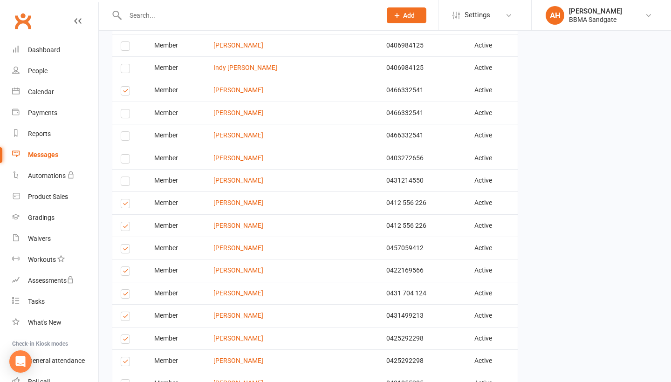
click at [125, 205] on label at bounding box center [127, 205] width 13 height 0
click at [125, 199] on input "checkbox" at bounding box center [124, 199] width 6 height 0
click at [127, 228] on label at bounding box center [127, 228] width 13 height 0
click at [127, 222] on input "checkbox" at bounding box center [124, 222] width 6 height 0
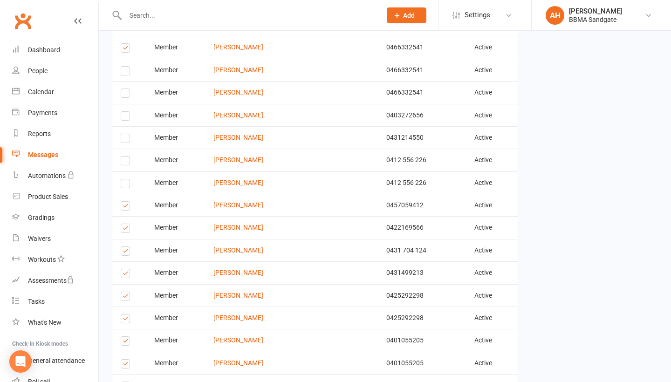
scroll to position [319, 0]
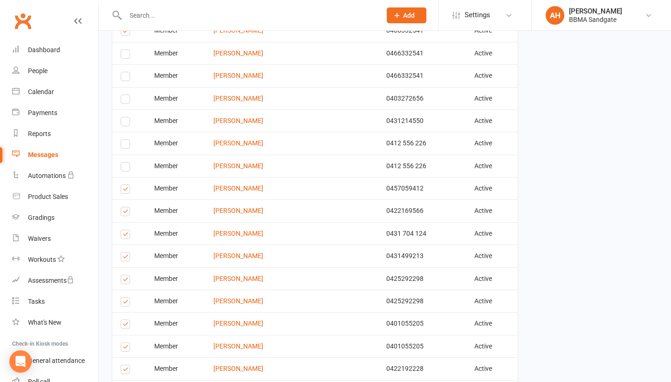
click at [126, 213] on label at bounding box center [127, 213] width 13 height 0
click at [126, 207] on input "checkbox" at bounding box center [124, 207] width 6 height 0
click at [126, 236] on label at bounding box center [127, 236] width 13 height 0
click at [126, 230] on input "checkbox" at bounding box center [124, 230] width 6 height 0
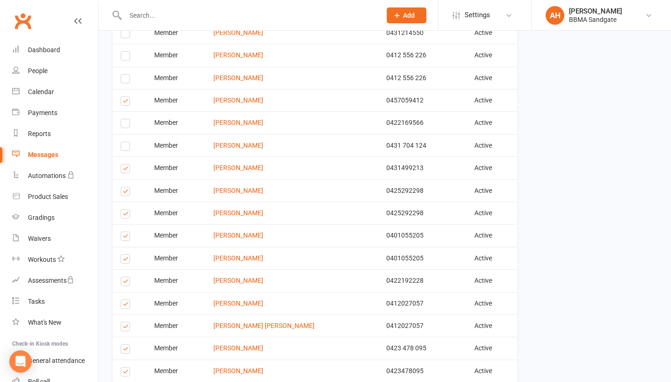
scroll to position [418, 0]
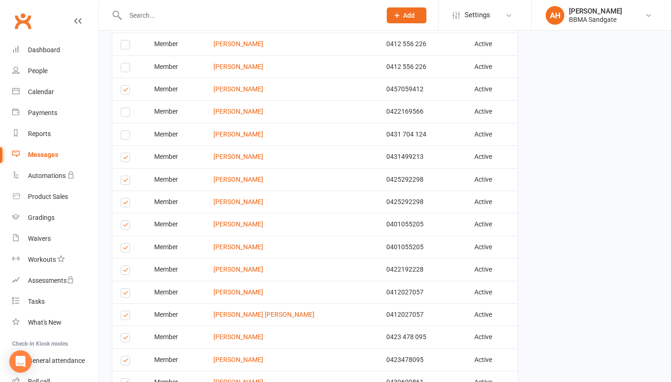
click at [126, 182] on label at bounding box center [127, 182] width 13 height 0
click at [126, 176] on input "checkbox" at bounding box center [124, 176] width 6 height 0
click at [124, 204] on label at bounding box center [127, 204] width 13 height 0
click at [124, 198] on input "checkbox" at bounding box center [124, 198] width 6 height 0
click at [126, 226] on label at bounding box center [127, 226] width 13 height 0
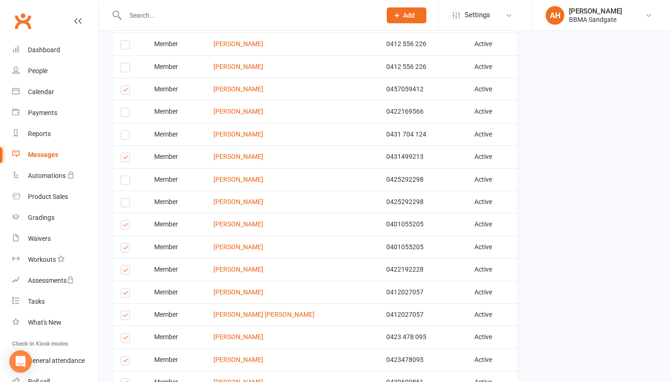
click at [126, 221] on input "checkbox" at bounding box center [124, 221] width 6 height 0
click at [126, 249] on label at bounding box center [127, 249] width 13 height 0
click at [126, 244] on input "checkbox" at bounding box center [124, 244] width 6 height 0
click at [126, 271] on label at bounding box center [127, 271] width 13 height 0
click at [126, 266] on input "checkbox" at bounding box center [124, 266] width 6 height 0
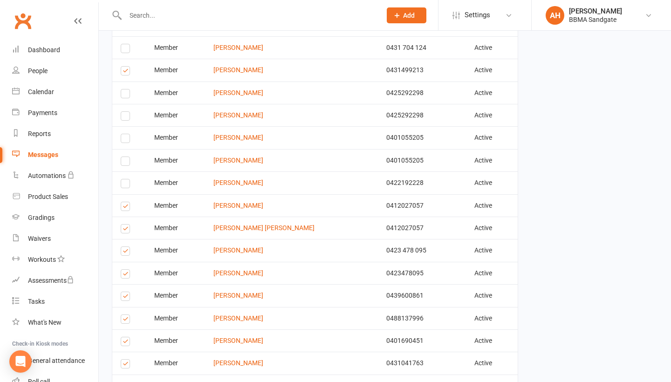
scroll to position [505, 0]
click at [124, 207] on label at bounding box center [127, 207] width 13 height 0
click at [124, 202] on input "checkbox" at bounding box center [124, 202] width 6 height 0
click at [124, 230] on label at bounding box center [127, 230] width 13 height 0
click at [124, 224] on input "checkbox" at bounding box center [124, 224] width 6 height 0
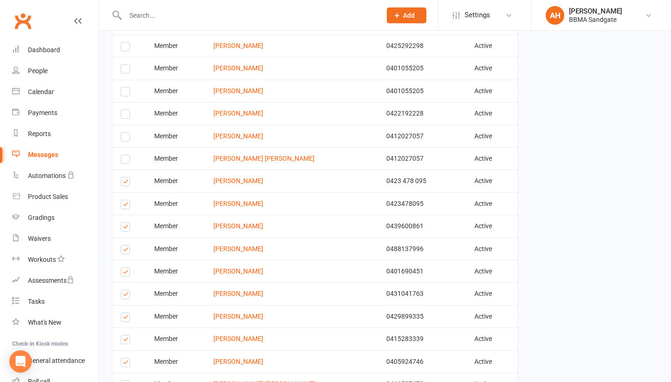
scroll to position [575, 0]
click at [124, 183] on label at bounding box center [127, 183] width 13 height 0
click at [124, 177] on input "checkbox" at bounding box center [124, 177] width 6 height 0
click at [124, 205] on label at bounding box center [127, 205] width 13 height 0
click at [124, 200] on input "checkbox" at bounding box center [124, 200] width 6 height 0
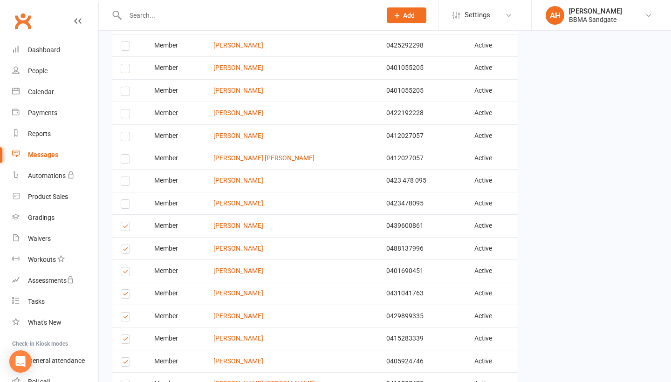
scroll to position [628, 0]
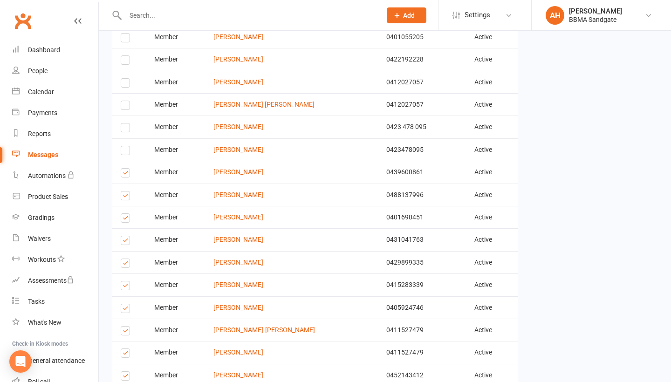
click at [126, 174] on label at bounding box center [127, 174] width 13 height 0
click at [126, 169] on input "checkbox" at bounding box center [124, 169] width 6 height 0
click at [126, 189] on td "Select this" at bounding box center [129, 194] width 34 height 22
click at [124, 197] on label at bounding box center [127, 197] width 13 height 0
click at [124, 191] on input "checkbox" at bounding box center [124, 191] width 6 height 0
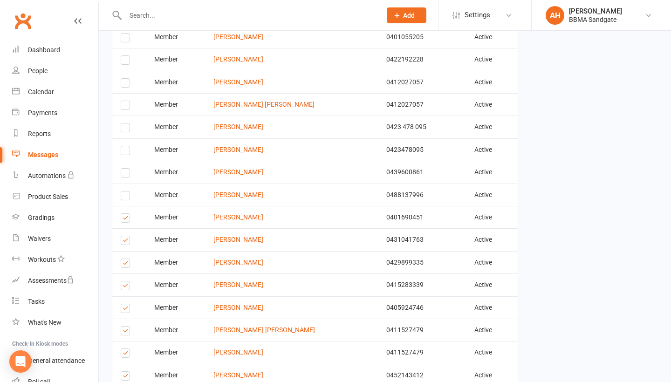
click at [124, 219] on label at bounding box center [127, 219] width 13 height 0
click at [124, 214] on input "checkbox" at bounding box center [124, 214] width 6 height 0
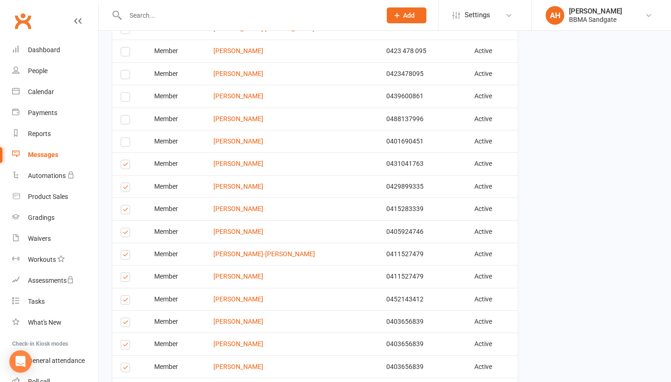
scroll to position [705, 0]
click at [124, 165] on label at bounding box center [127, 165] width 13 height 0
click at [124, 159] on input "checkbox" at bounding box center [124, 159] width 6 height 0
click at [124, 188] on label at bounding box center [127, 188] width 13 height 0
click at [124, 182] on input "checkbox" at bounding box center [124, 182] width 6 height 0
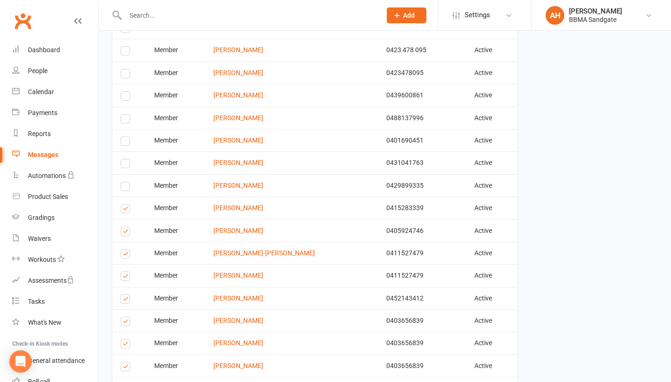
click at [125, 210] on label at bounding box center [127, 210] width 13 height 0
click at [125, 204] on input "checkbox" at bounding box center [124, 204] width 6 height 0
click at [126, 233] on label at bounding box center [127, 233] width 13 height 0
click at [126, 227] on input "checkbox" at bounding box center [124, 227] width 6 height 0
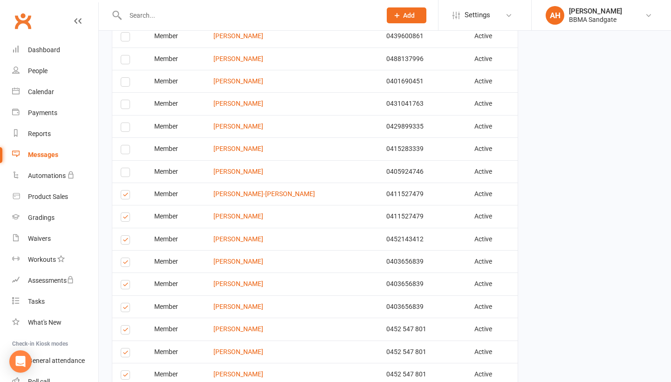
scroll to position [767, 0]
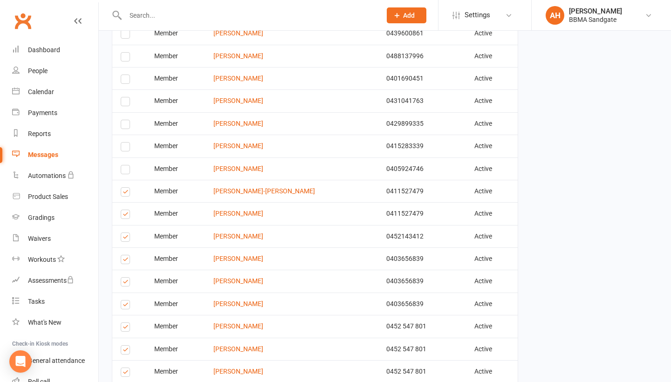
click at [124, 193] on label at bounding box center [127, 193] width 13 height 0
click at [124, 188] on input "checkbox" at bounding box center [124, 188] width 6 height 0
click at [125, 216] on label at bounding box center [127, 216] width 13 height 0
click at [125, 210] on input "checkbox" at bounding box center [124, 210] width 6 height 0
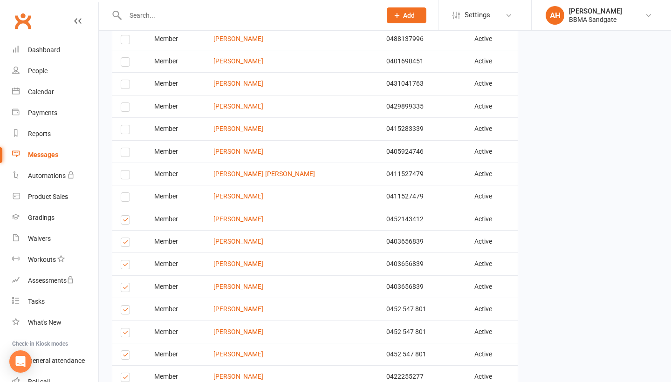
scroll to position [813, 0]
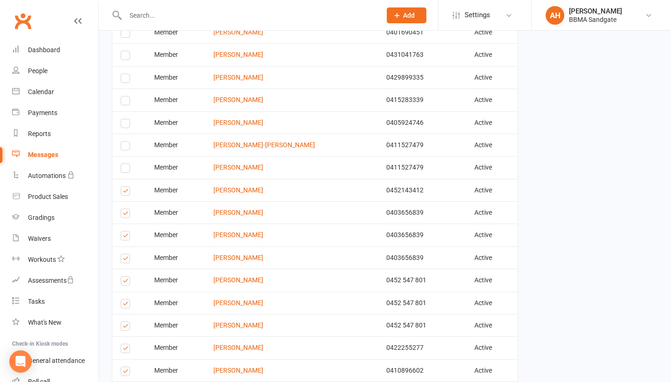
click at [126, 192] on label at bounding box center [127, 192] width 13 height 0
click at [126, 187] on input "checkbox" at bounding box center [124, 187] width 6 height 0
click at [126, 237] on label at bounding box center [127, 237] width 13 height 0
click at [126, 231] on input "checkbox" at bounding box center [124, 231] width 6 height 0
click at [126, 260] on label at bounding box center [127, 260] width 13 height 0
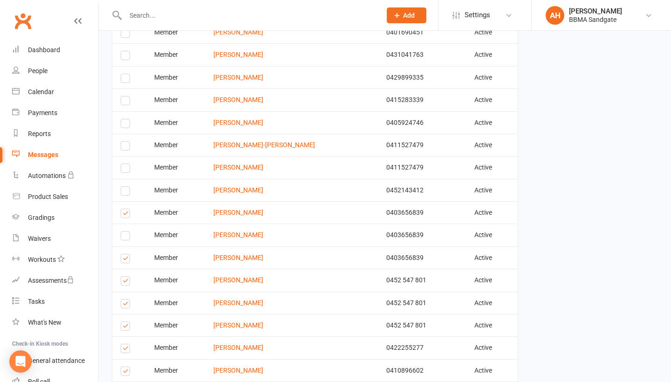
click at [126, 254] on input "checkbox" at bounding box center [124, 254] width 6 height 0
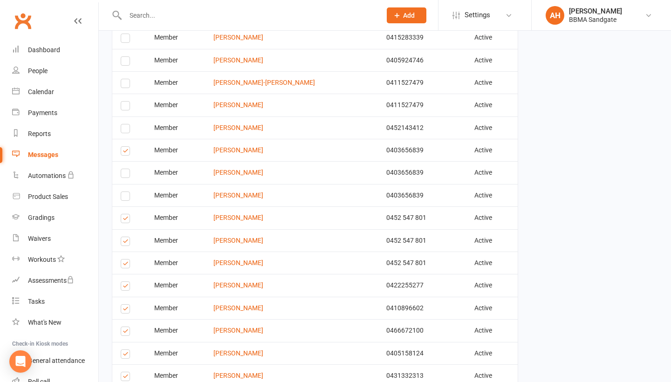
scroll to position [903, 0]
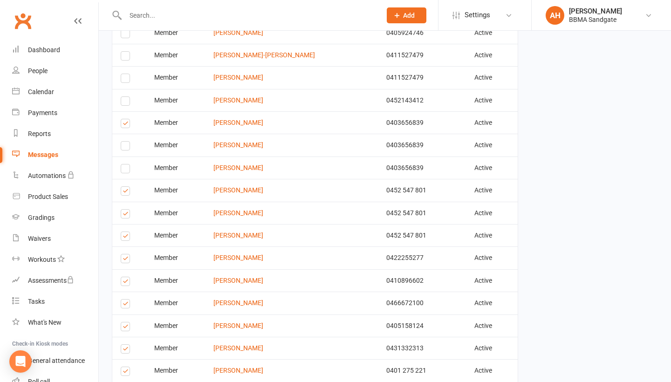
click at [125, 192] on label at bounding box center [127, 192] width 13 height 0
click at [125, 187] on input "checkbox" at bounding box center [124, 187] width 6 height 0
click at [126, 215] on label at bounding box center [127, 215] width 13 height 0
click at [126, 210] on input "checkbox" at bounding box center [124, 210] width 6 height 0
click at [126, 237] on label at bounding box center [127, 237] width 13 height 0
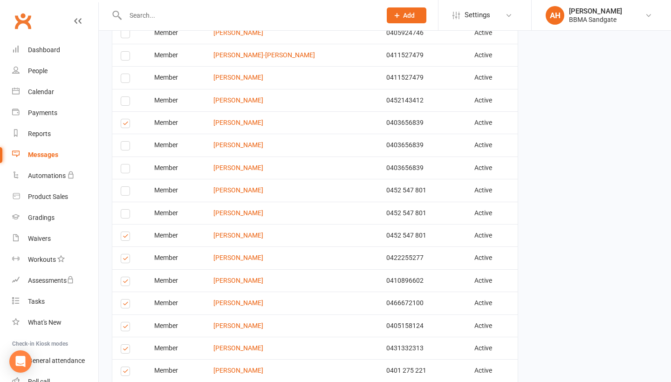
click at [126, 232] on input "checkbox" at bounding box center [124, 232] width 6 height 0
click at [127, 260] on label at bounding box center [127, 260] width 13 height 0
click at [127, 254] on input "checkbox" at bounding box center [124, 254] width 6 height 0
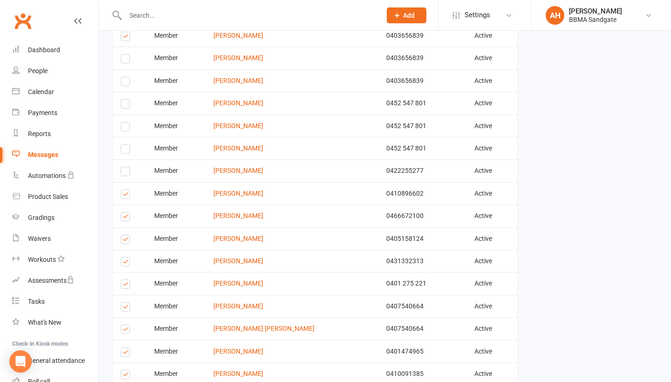
scroll to position [995, 0]
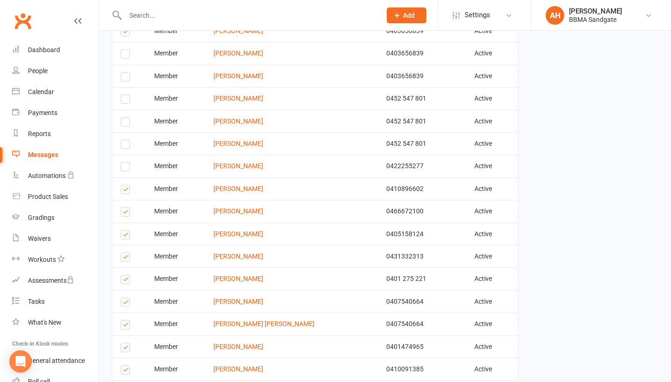
click at [124, 191] on label at bounding box center [127, 191] width 13 height 0
click at [124, 185] on input "checkbox" at bounding box center [124, 185] width 6 height 0
click at [125, 213] on label at bounding box center [127, 213] width 13 height 0
click at [125, 208] on input "checkbox" at bounding box center [124, 208] width 6 height 0
click at [126, 236] on label at bounding box center [127, 236] width 13 height 0
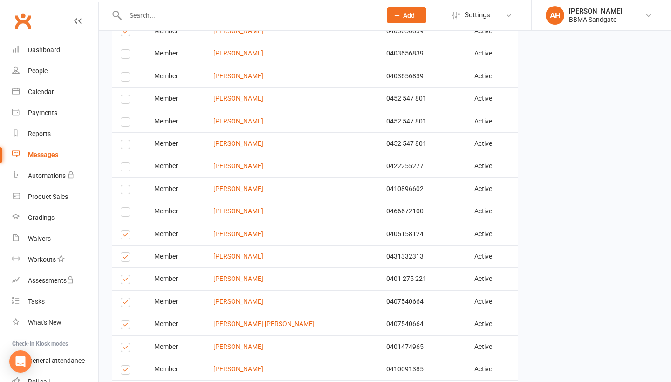
click at [126, 230] on input "checkbox" at bounding box center [124, 230] width 6 height 0
click at [126, 258] on label at bounding box center [127, 258] width 13 height 0
click at [126, 253] on input "checkbox" at bounding box center [124, 253] width 6 height 0
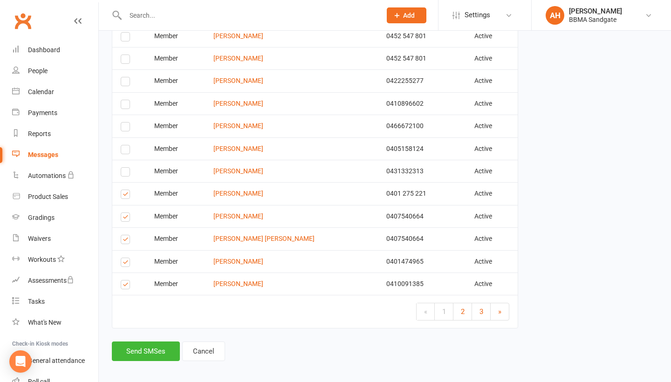
scroll to position [1079, 0]
click at [127, 196] on label at bounding box center [127, 196] width 13 height 0
click at [127, 190] on input "checkbox" at bounding box center [124, 190] width 6 height 0
click at [127, 219] on label at bounding box center [127, 219] width 13 height 0
click at [127, 213] on input "checkbox" at bounding box center [124, 213] width 6 height 0
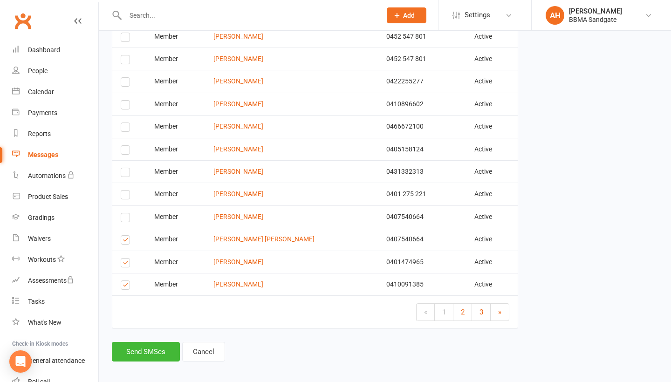
click at [126, 241] on label at bounding box center [127, 241] width 13 height 0
click at [126, 236] on input "checkbox" at bounding box center [124, 236] width 6 height 0
click at [126, 264] on label at bounding box center [127, 264] width 13 height 0
click at [126, 258] on input "checkbox" at bounding box center [124, 258] width 6 height 0
click at [126, 286] on label at bounding box center [127, 286] width 13 height 0
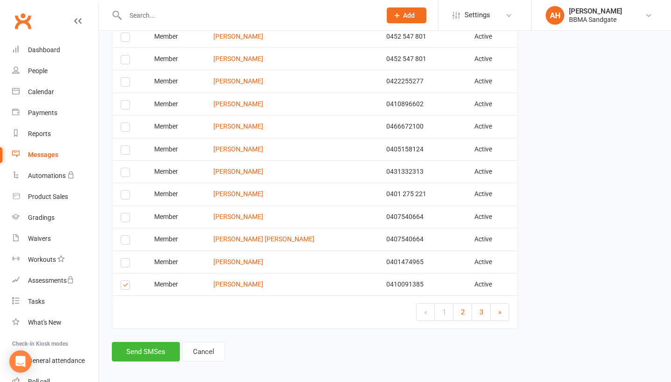
click at [126, 281] on input "checkbox" at bounding box center [124, 281] width 6 height 0
click at [463, 304] on link "2" at bounding box center [462, 312] width 19 height 17
click at [124, 286] on label at bounding box center [127, 286] width 13 height 0
click at [124, 281] on input "checkbox" at bounding box center [124, 281] width 6 height 0
click at [128, 241] on label at bounding box center [127, 241] width 13 height 0
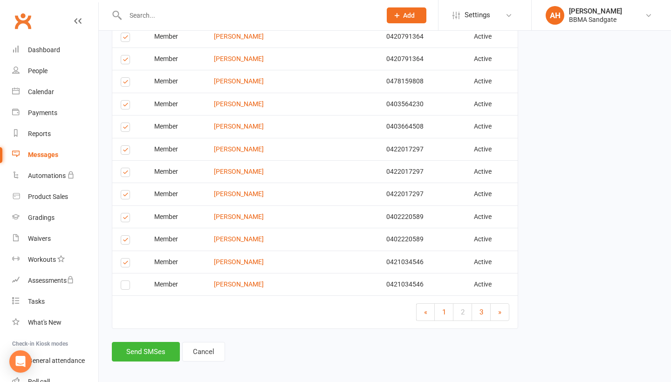
click at [127, 236] on input "checkbox" at bounding box center [124, 236] width 6 height 0
click at [128, 206] on td "Select this" at bounding box center [129, 216] width 34 height 22
click at [128, 219] on label at bounding box center [127, 219] width 13 height 0
click at [127, 213] on input "checkbox" at bounding box center [124, 213] width 6 height 0
click at [127, 196] on label at bounding box center [127, 196] width 13 height 0
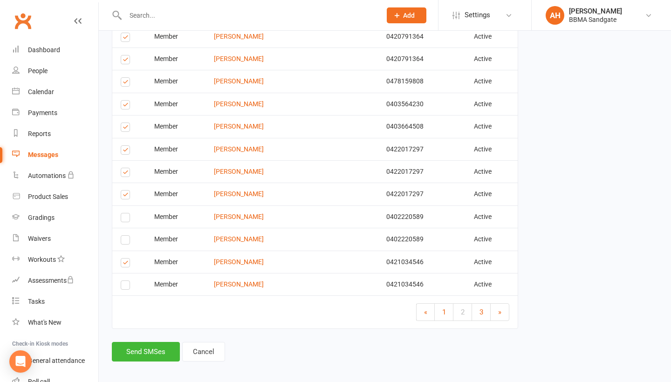
click at [127, 190] on input "checkbox" at bounding box center [124, 190] width 6 height 0
click at [125, 174] on label at bounding box center [127, 174] width 13 height 0
click at [125, 168] on input "checkbox" at bounding box center [124, 168] width 6 height 0
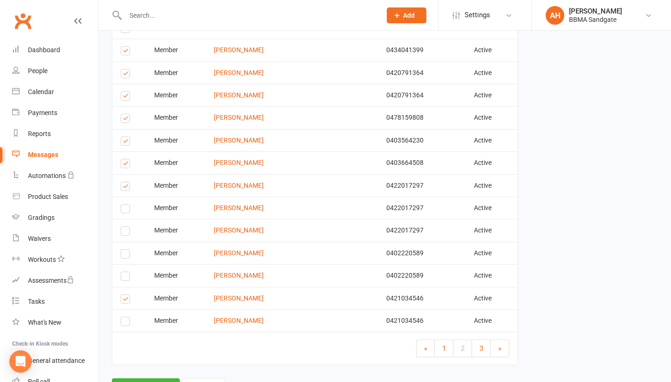
scroll to position [1037, 0]
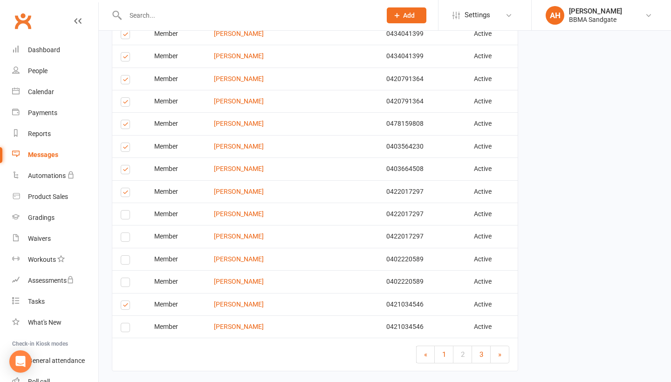
click at [125, 171] on label at bounding box center [127, 171] width 13 height 0
click at [125, 165] on input "checkbox" at bounding box center [124, 165] width 6 height 0
click at [127, 149] on label at bounding box center [127, 149] width 13 height 0
click at [127, 143] on input "checkbox" at bounding box center [124, 143] width 6 height 0
click at [126, 126] on label at bounding box center [127, 126] width 13 height 0
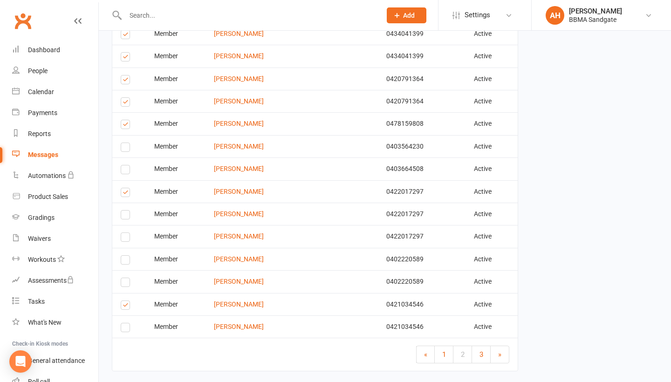
click at [126, 120] on input "checkbox" at bounding box center [124, 120] width 6 height 0
click at [126, 103] on label at bounding box center [127, 103] width 13 height 0
click at [126, 98] on input "checkbox" at bounding box center [124, 98] width 6 height 0
click at [127, 81] on label at bounding box center [127, 81] width 13 height 0
click at [127, 75] on input "checkbox" at bounding box center [124, 75] width 6 height 0
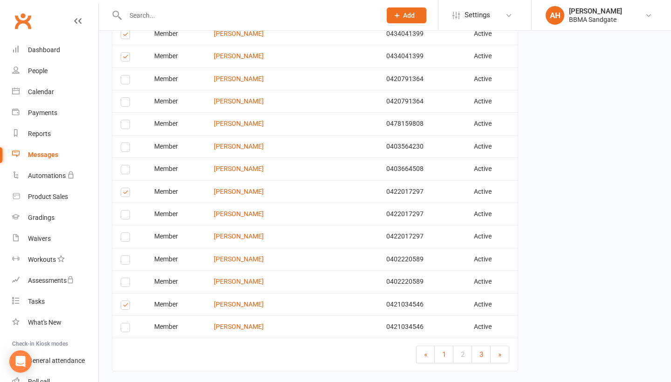
click at [126, 58] on label at bounding box center [127, 58] width 13 height 0
click at [126, 53] on input "checkbox" at bounding box center [124, 53] width 6 height 0
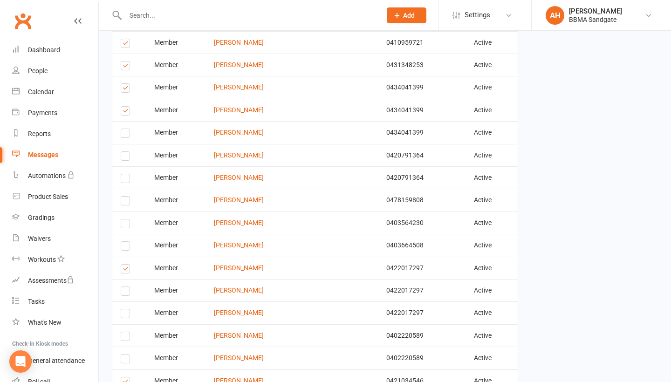
scroll to position [953, 0]
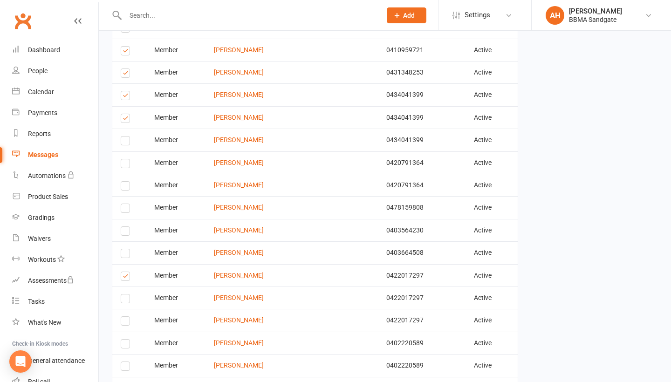
click at [126, 120] on label at bounding box center [127, 120] width 13 height 0
click at [126, 114] on input "checkbox" at bounding box center [124, 114] width 6 height 0
click at [127, 97] on label at bounding box center [127, 97] width 13 height 0
click at [127, 91] on input "checkbox" at bounding box center [124, 91] width 6 height 0
click at [129, 75] on label at bounding box center [127, 75] width 13 height 0
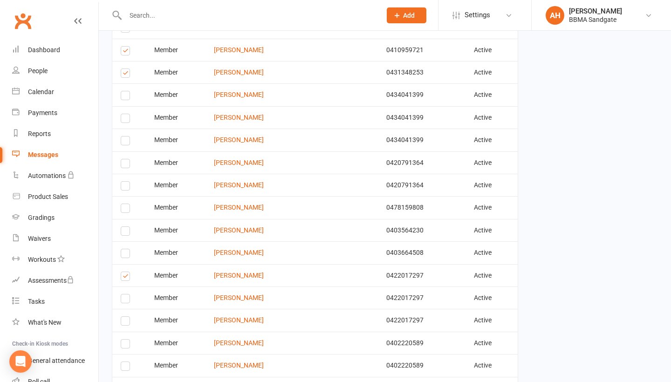
click at [127, 69] on input "checkbox" at bounding box center [124, 69] width 6 height 0
click at [129, 52] on label at bounding box center [127, 52] width 13 height 0
click at [127, 47] on input "checkbox" at bounding box center [124, 47] width 6 height 0
click at [125, 52] on label at bounding box center [127, 52] width 13 height 0
click at [125, 47] on input "checkbox" at bounding box center [124, 47] width 6 height 0
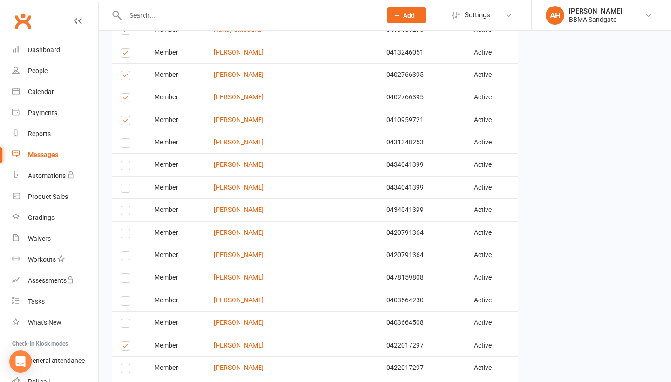
scroll to position [873, 0]
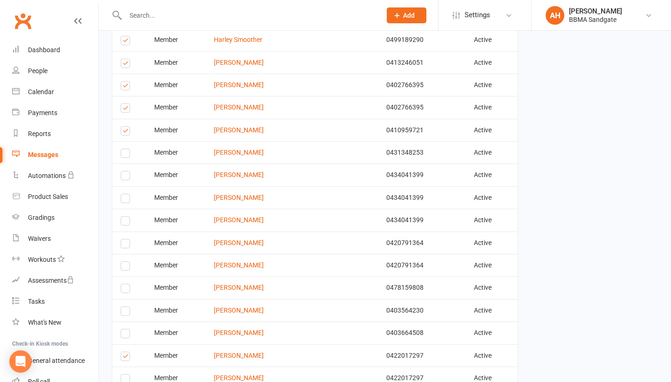
click at [125, 109] on label at bounding box center [127, 109] width 13 height 0
click at [125, 104] on input "checkbox" at bounding box center [124, 104] width 6 height 0
click at [124, 87] on label at bounding box center [127, 87] width 13 height 0
click at [124, 81] on input "checkbox" at bounding box center [124, 81] width 6 height 0
click at [125, 65] on label at bounding box center [127, 65] width 13 height 0
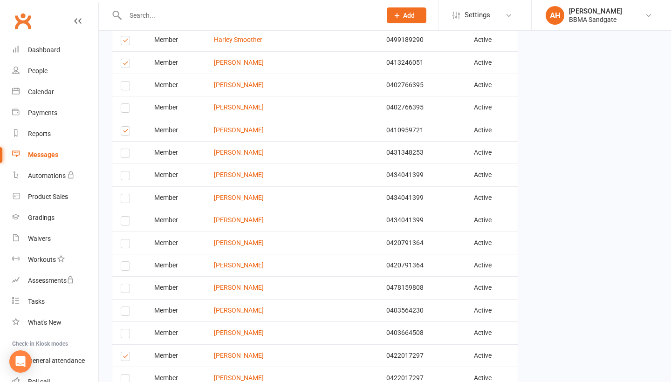
click at [125, 59] on input "checkbox" at bounding box center [124, 59] width 6 height 0
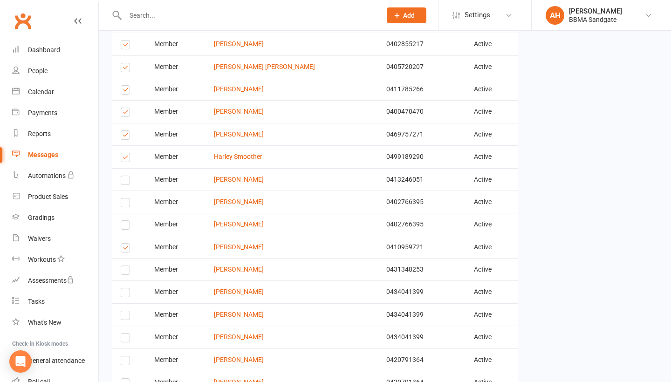
scroll to position [754, 0]
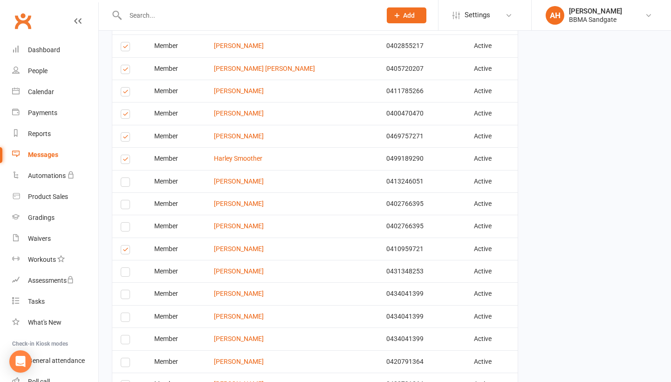
click at [125, 138] on label at bounding box center [127, 138] width 13 height 0
click at [125, 133] on input "checkbox" at bounding box center [124, 133] width 6 height 0
click at [125, 115] on label at bounding box center [127, 115] width 13 height 0
click at [125, 110] on input "checkbox" at bounding box center [124, 110] width 6 height 0
click at [128, 93] on label at bounding box center [127, 93] width 13 height 0
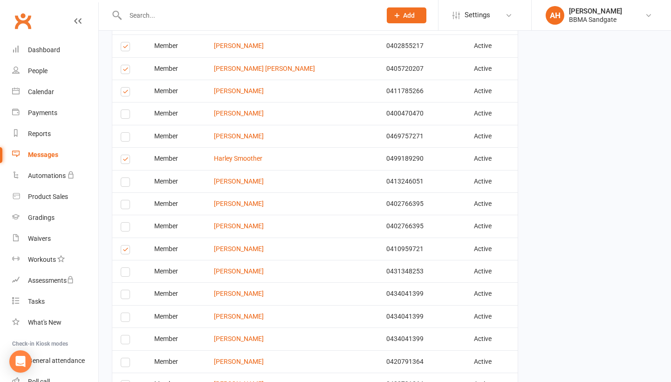
click at [127, 88] on input "checkbox" at bounding box center [124, 88] width 6 height 0
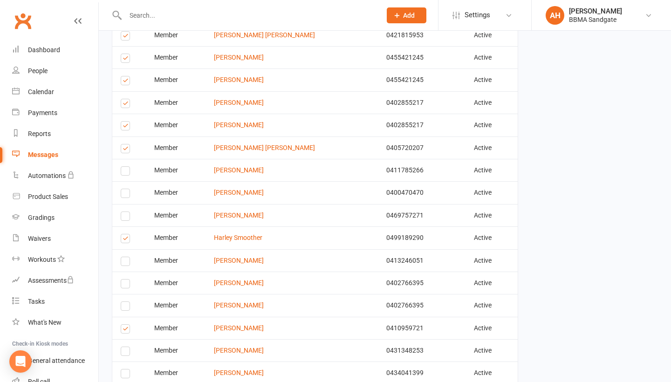
scroll to position [669, 0]
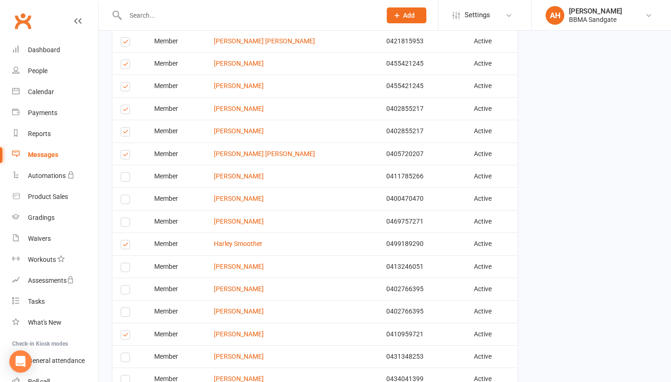
click at [124, 133] on label at bounding box center [127, 133] width 13 height 0
click at [124, 128] on input "checkbox" at bounding box center [124, 128] width 6 height 0
click at [124, 111] on label at bounding box center [127, 111] width 13 height 0
click at [124, 105] on input "checkbox" at bounding box center [124, 105] width 6 height 0
click at [126, 88] on label at bounding box center [127, 88] width 13 height 0
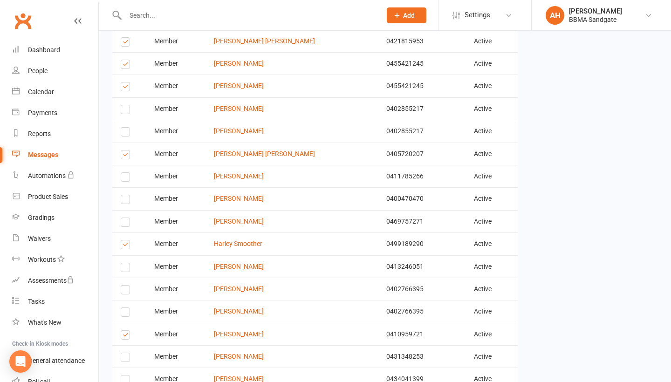
click at [126, 82] on input "checkbox" at bounding box center [124, 82] width 6 height 0
click at [126, 57] on td "Select this" at bounding box center [129, 63] width 34 height 22
click at [126, 66] on label at bounding box center [127, 66] width 13 height 0
click at [126, 60] on input "checkbox" at bounding box center [124, 60] width 6 height 0
click at [125, 43] on label at bounding box center [127, 43] width 13 height 0
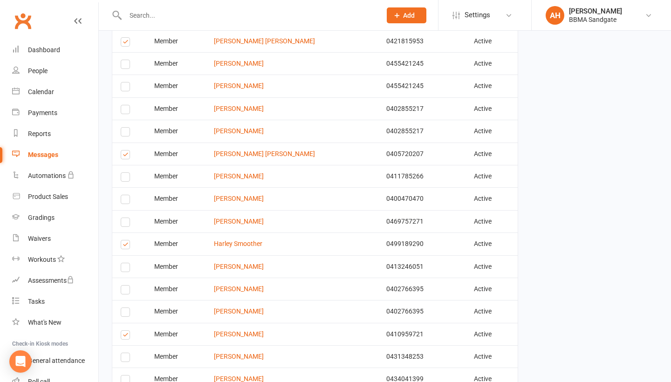
click at [125, 38] on input "checkbox" at bounding box center [124, 38] width 6 height 0
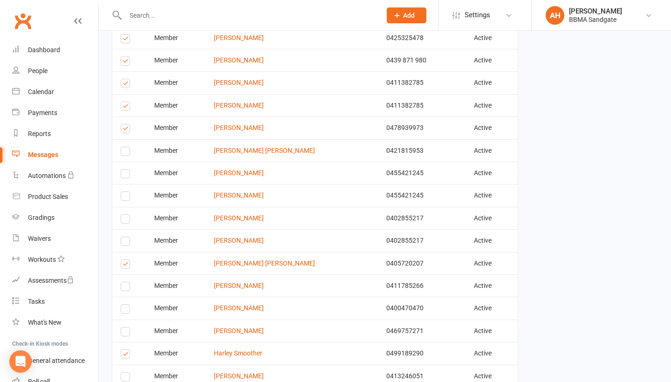
scroll to position [555, 0]
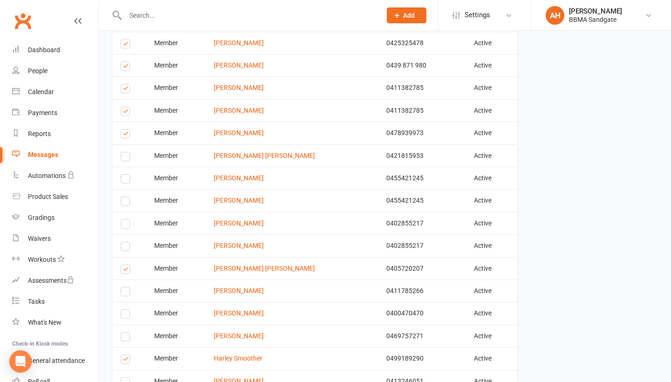
click at [126, 135] on label at bounding box center [127, 135] width 13 height 0
click at [126, 129] on input "checkbox" at bounding box center [124, 129] width 6 height 0
click at [126, 113] on label at bounding box center [127, 113] width 13 height 0
click at [126, 107] on input "checkbox" at bounding box center [124, 107] width 6 height 0
click at [126, 90] on label at bounding box center [127, 90] width 13 height 0
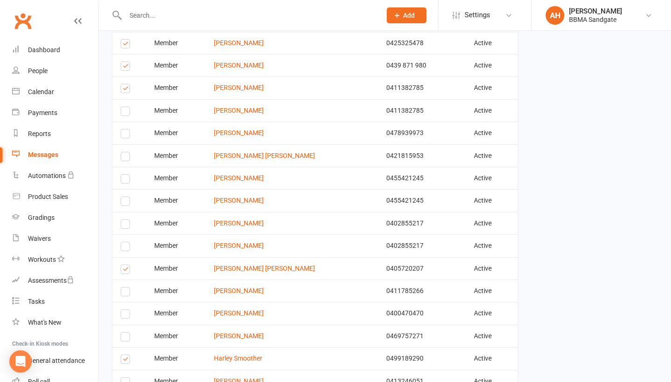
click at [126, 84] on input "checkbox" at bounding box center [124, 84] width 6 height 0
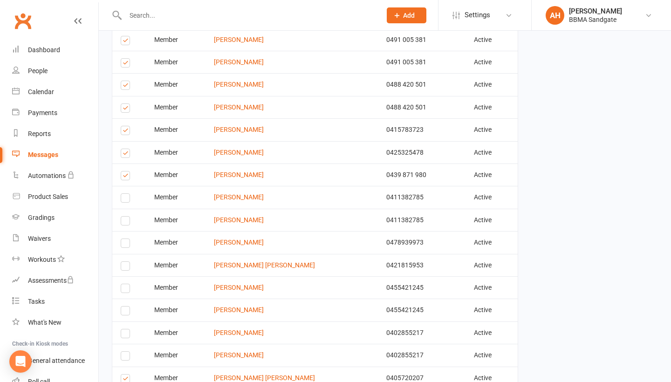
scroll to position [443, 0]
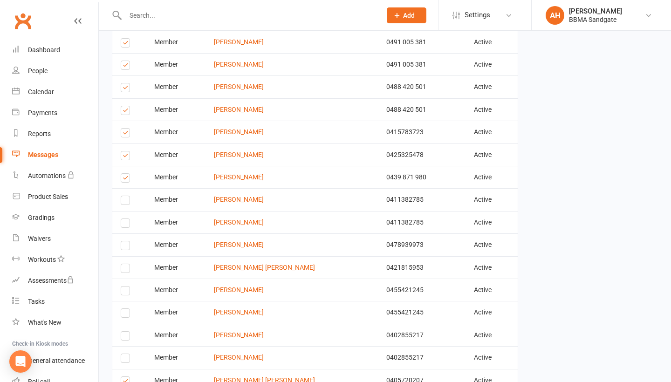
click at [125, 157] on label at bounding box center [127, 157] width 13 height 0
click at [125, 151] on input "checkbox" at bounding box center [124, 151] width 6 height 0
click at [127, 134] on label at bounding box center [127, 134] width 13 height 0
click at [127, 129] on input "checkbox" at bounding box center [124, 129] width 6 height 0
click at [128, 112] on label at bounding box center [127, 112] width 13 height 0
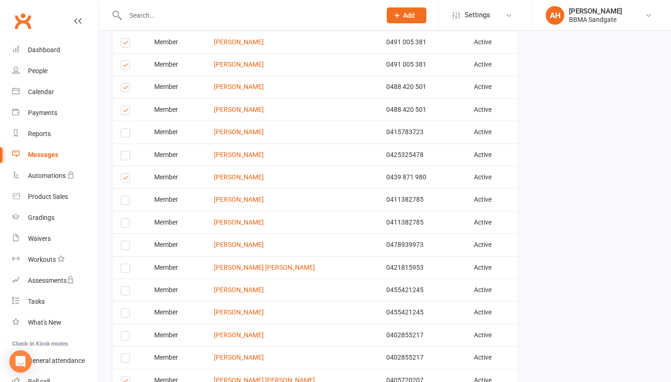
click at [127, 106] on input "checkbox" at bounding box center [124, 106] width 6 height 0
click at [128, 89] on label at bounding box center [127, 89] width 13 height 0
click at [127, 83] on input "checkbox" at bounding box center [124, 83] width 6 height 0
click at [129, 67] on label at bounding box center [127, 67] width 13 height 0
click at [127, 61] on input "checkbox" at bounding box center [124, 61] width 6 height 0
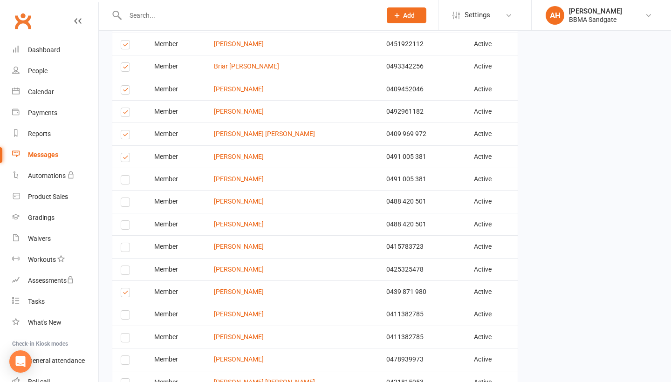
scroll to position [318, 0]
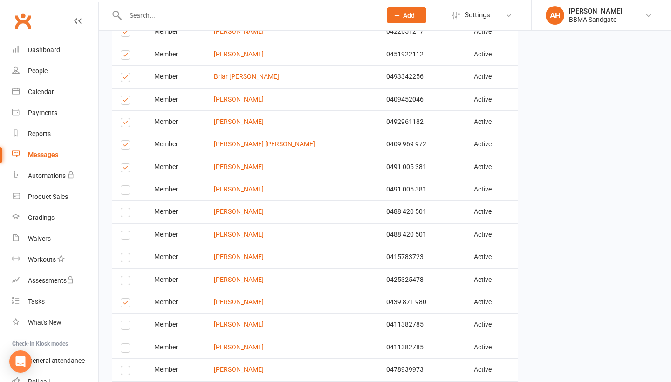
click at [127, 146] on label at bounding box center [127, 146] width 13 height 0
click at [127, 141] on input "checkbox" at bounding box center [124, 141] width 6 height 0
click at [126, 124] on label at bounding box center [127, 124] width 13 height 0
click at [126, 118] on input "checkbox" at bounding box center [124, 118] width 6 height 0
click at [127, 102] on label at bounding box center [127, 102] width 13 height 0
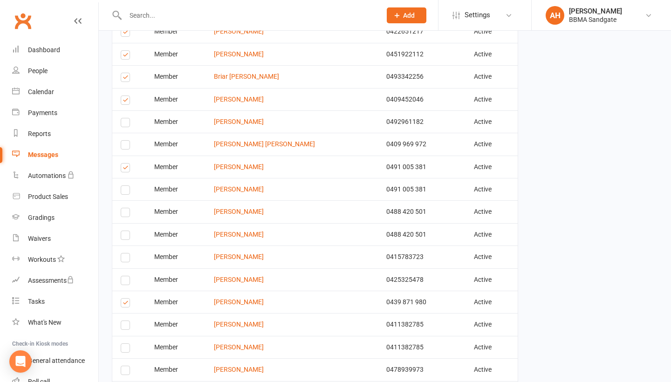
click at [127, 96] on input "checkbox" at bounding box center [124, 96] width 6 height 0
click at [127, 79] on label at bounding box center [127, 79] width 13 height 0
click at [127, 73] on input "checkbox" at bounding box center [124, 73] width 6 height 0
click at [126, 56] on label at bounding box center [127, 56] width 13 height 0
click at [126, 51] on input "checkbox" at bounding box center [124, 51] width 6 height 0
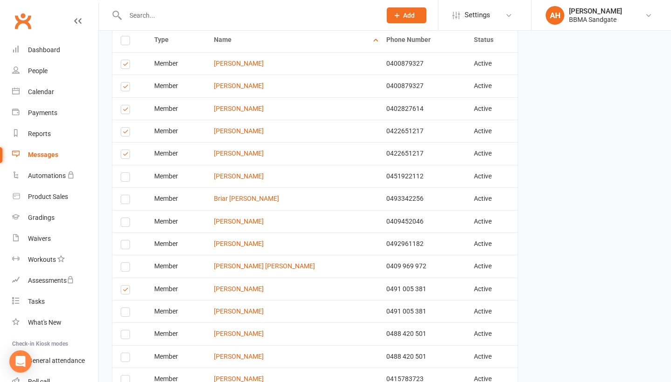
scroll to position [195, 0]
click at [123, 156] on label at bounding box center [127, 156] width 13 height 0
click at [123, 151] on input "checkbox" at bounding box center [124, 151] width 6 height 0
click at [125, 134] on label at bounding box center [127, 134] width 13 height 0
click at [125, 129] on input "checkbox" at bounding box center [124, 129] width 6 height 0
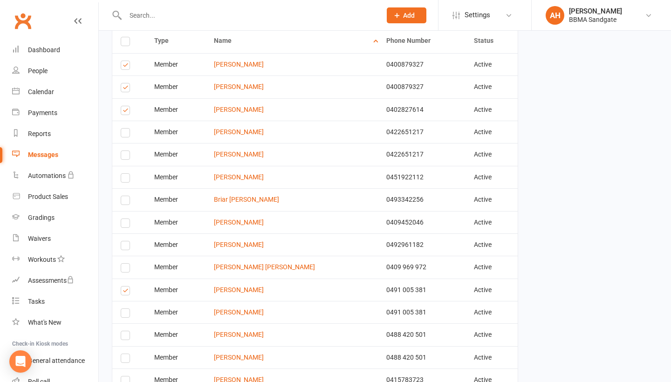
click at [129, 112] on label at bounding box center [127, 112] width 13 height 0
click at [127, 106] on input "checkbox" at bounding box center [124, 106] width 6 height 0
click at [128, 89] on label at bounding box center [127, 89] width 13 height 0
click at [127, 83] on input "checkbox" at bounding box center [124, 83] width 6 height 0
click at [128, 67] on label at bounding box center [127, 67] width 13 height 0
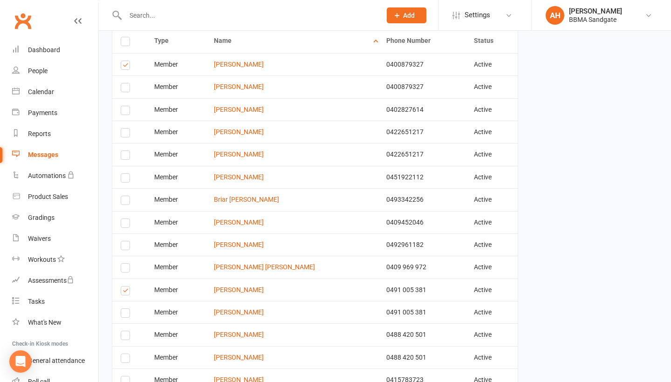
click at [127, 61] on input "checkbox" at bounding box center [124, 61] width 6 height 0
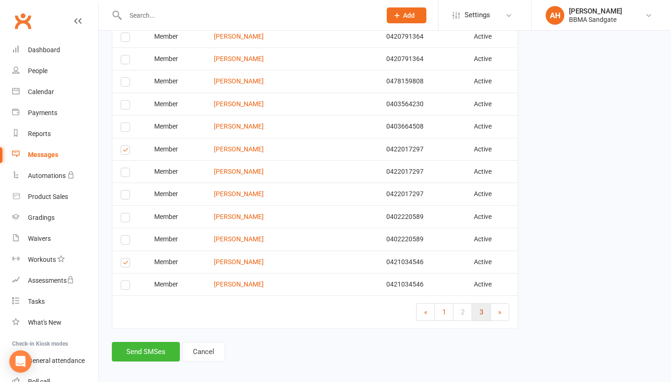
click at [483, 312] on link "3" at bounding box center [481, 312] width 19 height 17
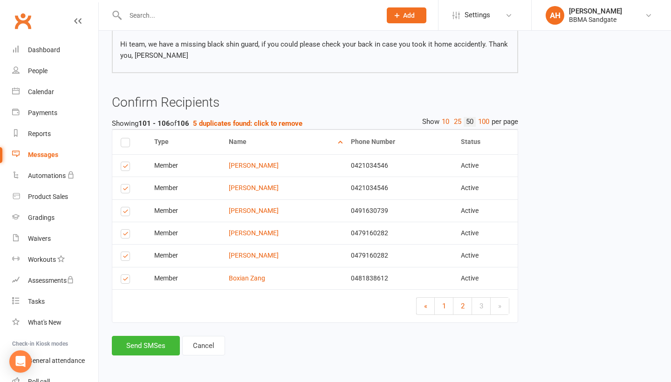
scroll to position [96, 0]
click at [128, 280] on label at bounding box center [127, 280] width 13 height 0
click at [127, 275] on input "checkbox" at bounding box center [124, 275] width 6 height 0
click at [125, 258] on label at bounding box center [127, 258] width 13 height 0
click at [125, 252] on input "checkbox" at bounding box center [124, 252] width 6 height 0
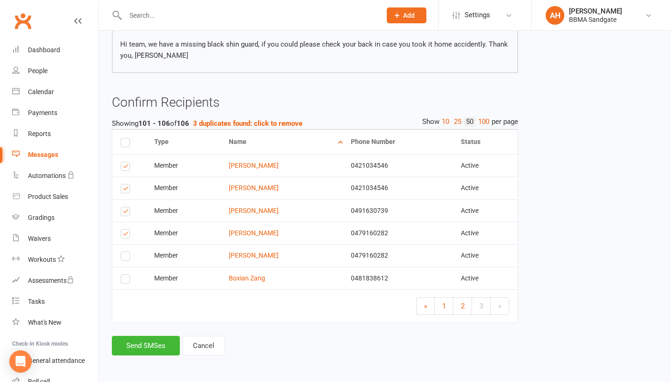
click at [127, 213] on label at bounding box center [127, 213] width 13 height 0
click at [127, 207] on input "checkbox" at bounding box center [124, 207] width 6 height 0
click at [127, 168] on label at bounding box center [127, 168] width 13 height 0
click at [127, 162] on input "checkbox" at bounding box center [124, 162] width 6 height 0
click at [127, 190] on label at bounding box center [127, 190] width 13 height 0
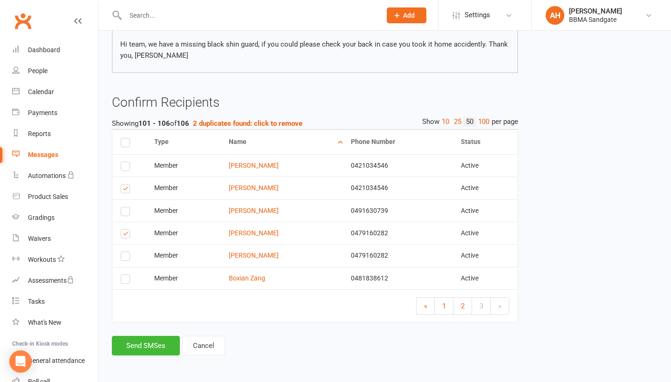
click at [127, 184] on input "checkbox" at bounding box center [124, 184] width 6 height 0
click at [150, 345] on button "Send SMSes" at bounding box center [146, 346] width 68 height 20
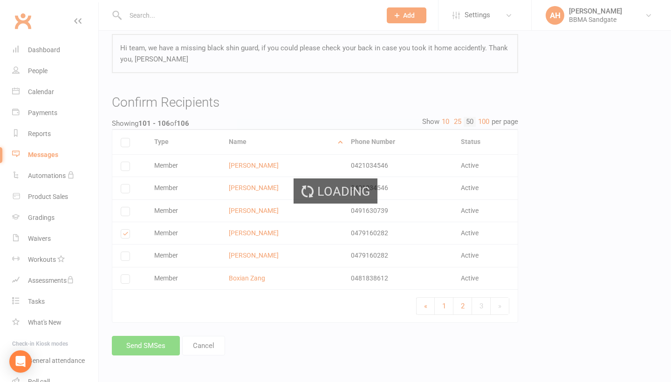
scroll to position [87, 0]
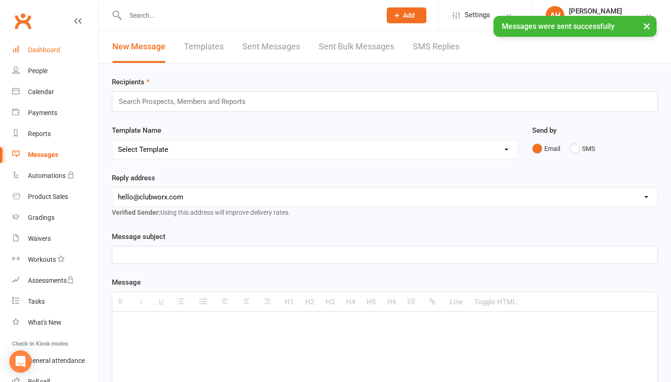
click at [75, 48] on link "Dashboard" at bounding box center [55, 50] width 86 height 21
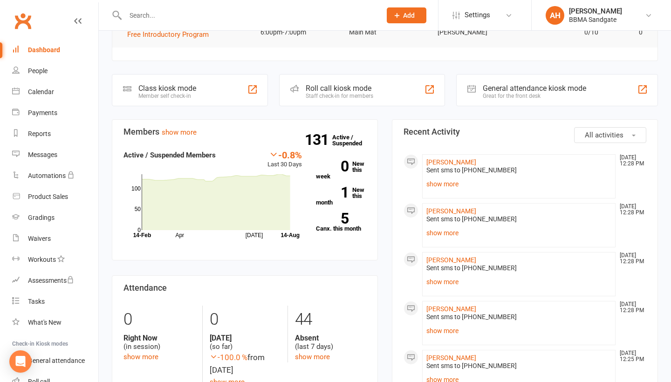
scroll to position [181, 0]
click at [75, 153] on link "Messages" at bounding box center [55, 154] width 86 height 21
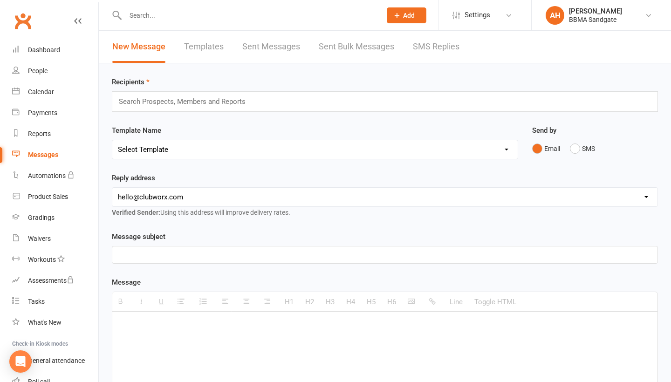
click at [431, 50] on link "SMS Replies" at bounding box center [436, 47] width 47 height 32
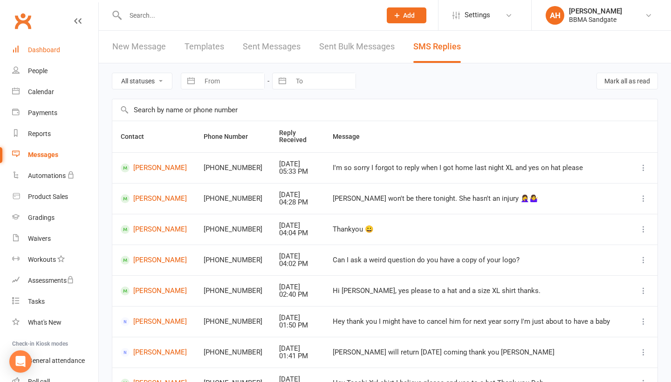
click at [65, 58] on link "Dashboard" at bounding box center [55, 50] width 86 height 21
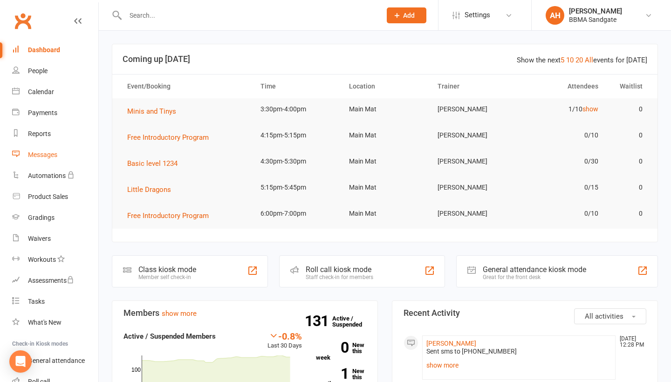
click at [39, 149] on link "Messages" at bounding box center [55, 154] width 86 height 21
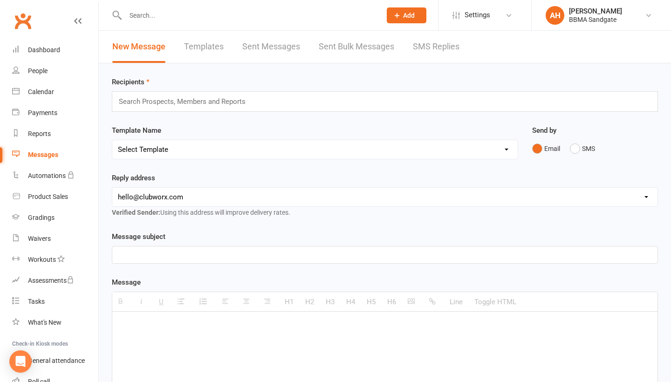
click at [436, 53] on link "SMS Replies" at bounding box center [436, 47] width 47 height 32
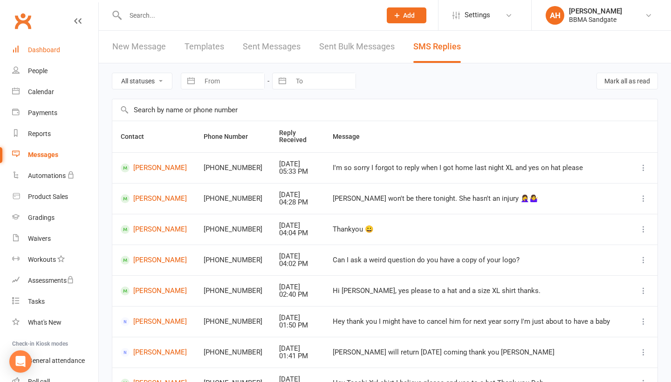
click at [72, 49] on link "Dashboard" at bounding box center [55, 50] width 86 height 21
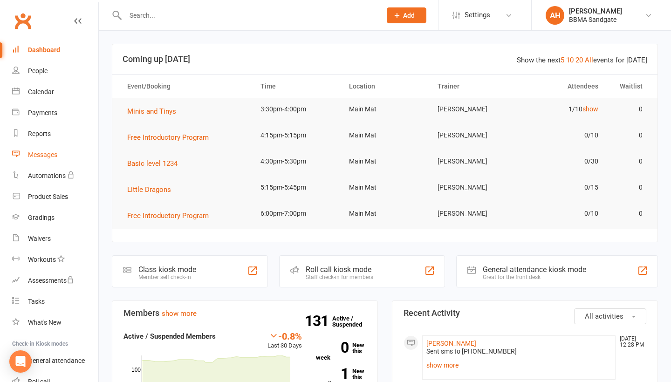
click at [48, 152] on div "Messages" at bounding box center [42, 154] width 29 height 7
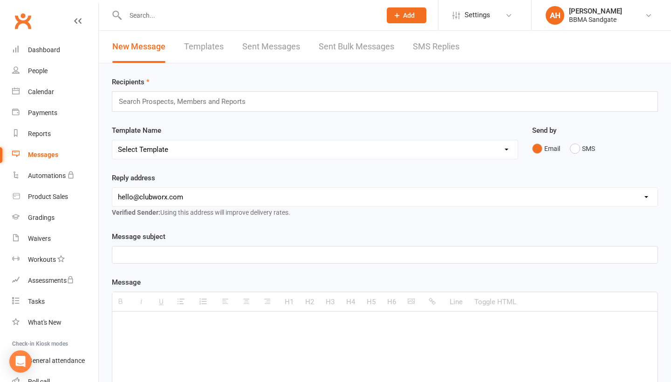
click at [442, 45] on link "SMS Replies" at bounding box center [436, 47] width 47 height 32
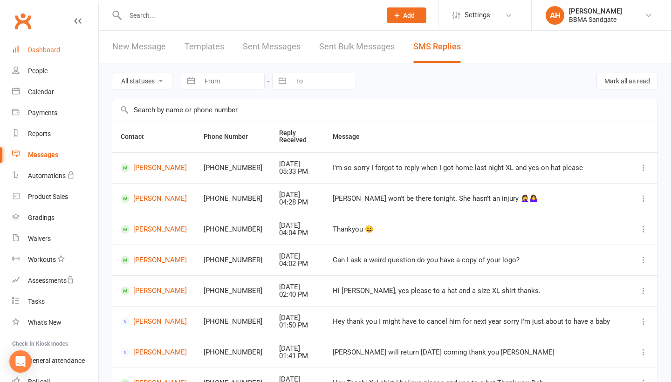
click at [68, 55] on link "Dashboard" at bounding box center [55, 50] width 86 height 21
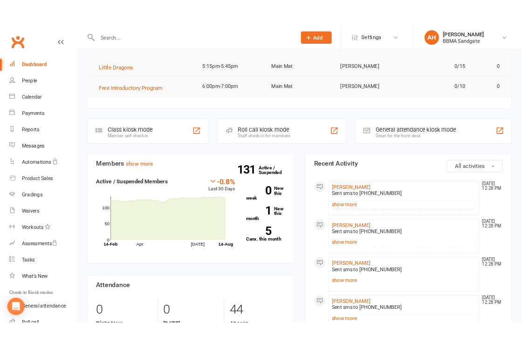
scroll to position [135, 0]
